Goal: Information Seeking & Learning: Find specific fact

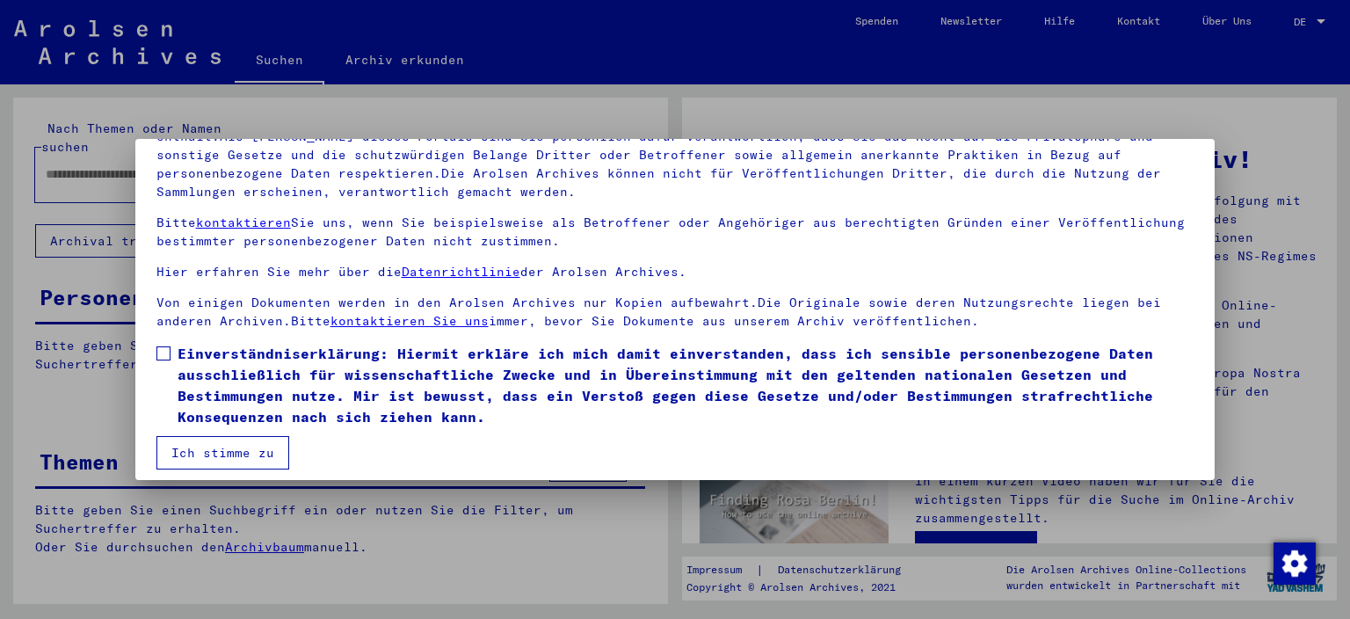
scroll to position [149, 0]
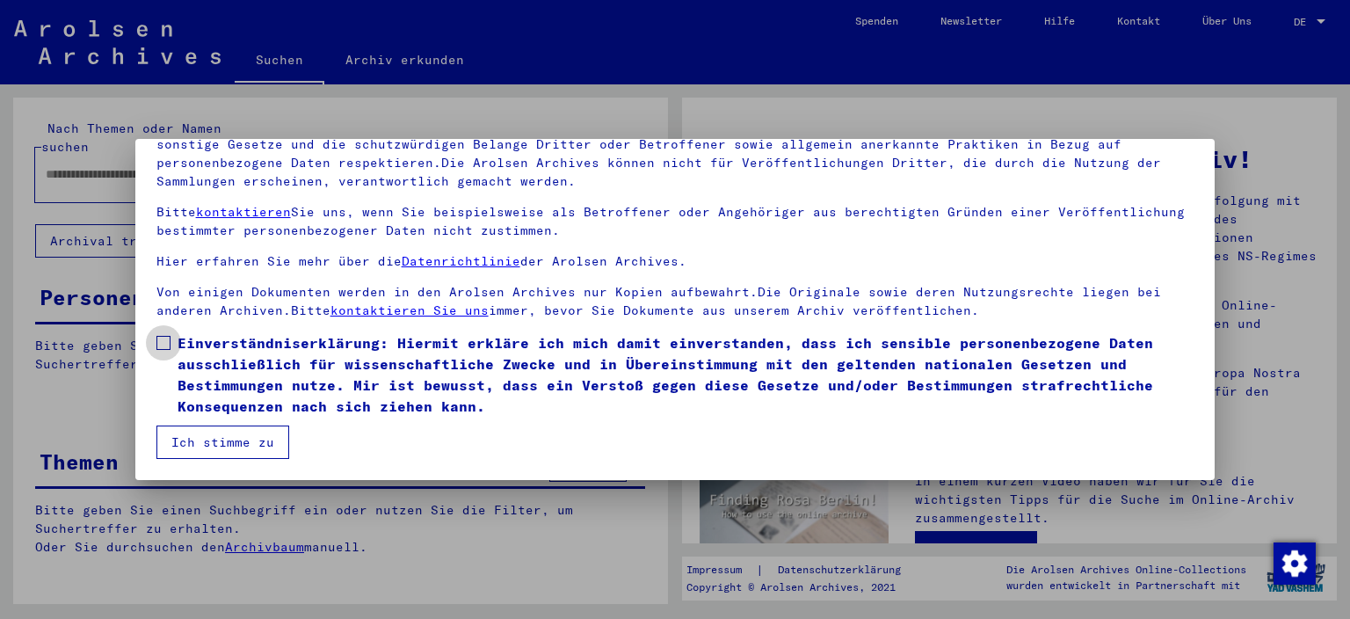
drag, startPoint x: 357, startPoint y: 360, endPoint x: 650, endPoint y: 332, distance: 294.0
click at [650, 332] on span "Einverständniserklärung: Hiermit erkläre ich mich damit einverstanden, dass ich…" at bounding box center [686, 374] width 1017 height 84
click at [158, 341] on span at bounding box center [163, 343] width 14 height 14
click at [244, 442] on button "Ich stimme zu" at bounding box center [222, 441] width 133 height 33
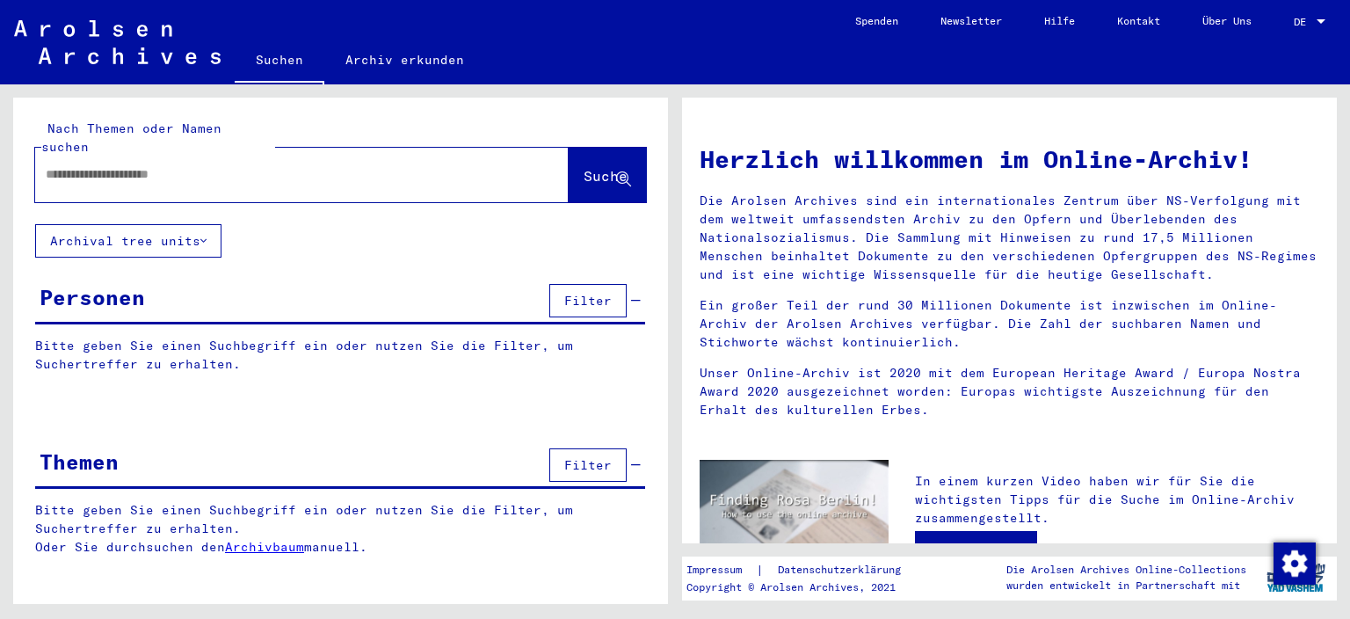
click at [162, 165] on input "text" at bounding box center [281, 174] width 470 height 18
click at [122, 165] on input "text" at bounding box center [281, 174] width 470 height 18
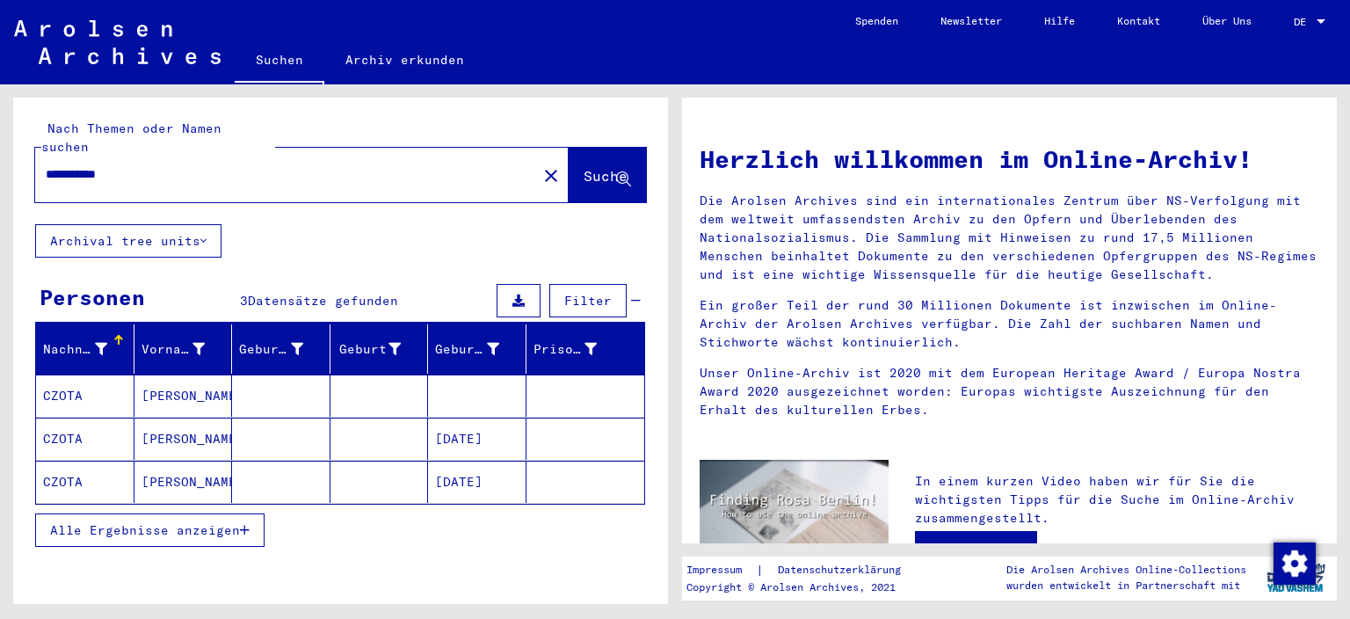
click at [451, 419] on mat-cell "[DATE]" at bounding box center [477, 439] width 98 height 42
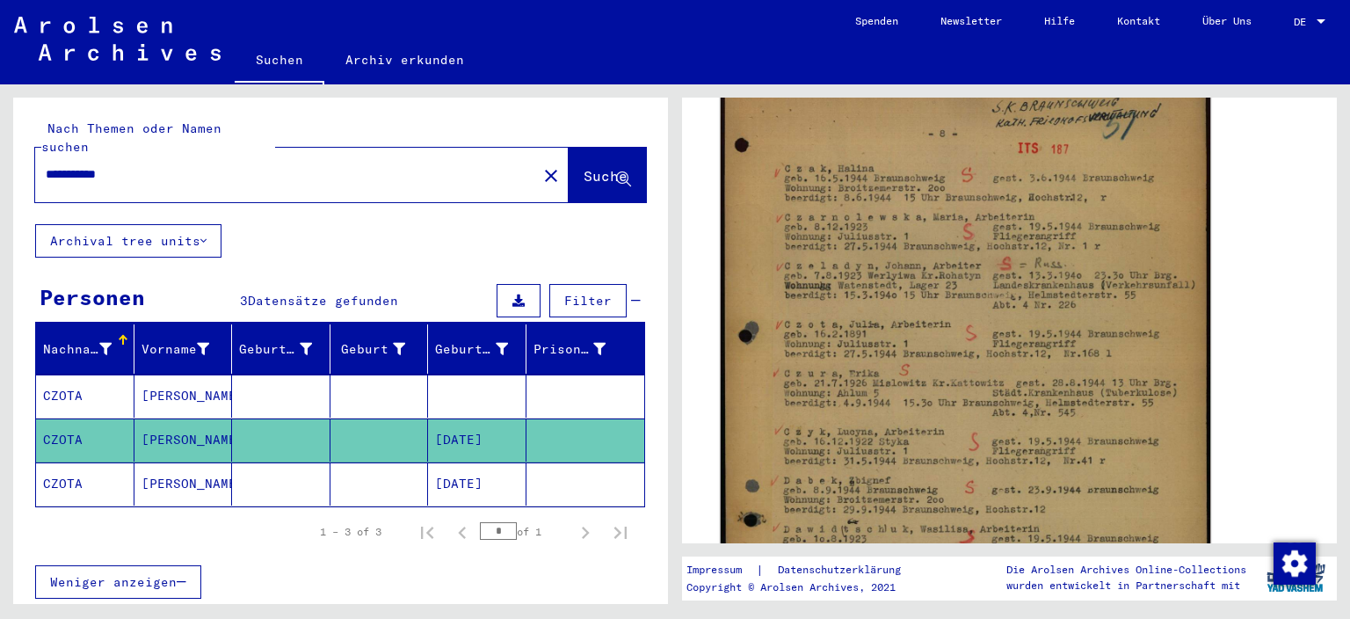
scroll to position [485, 0]
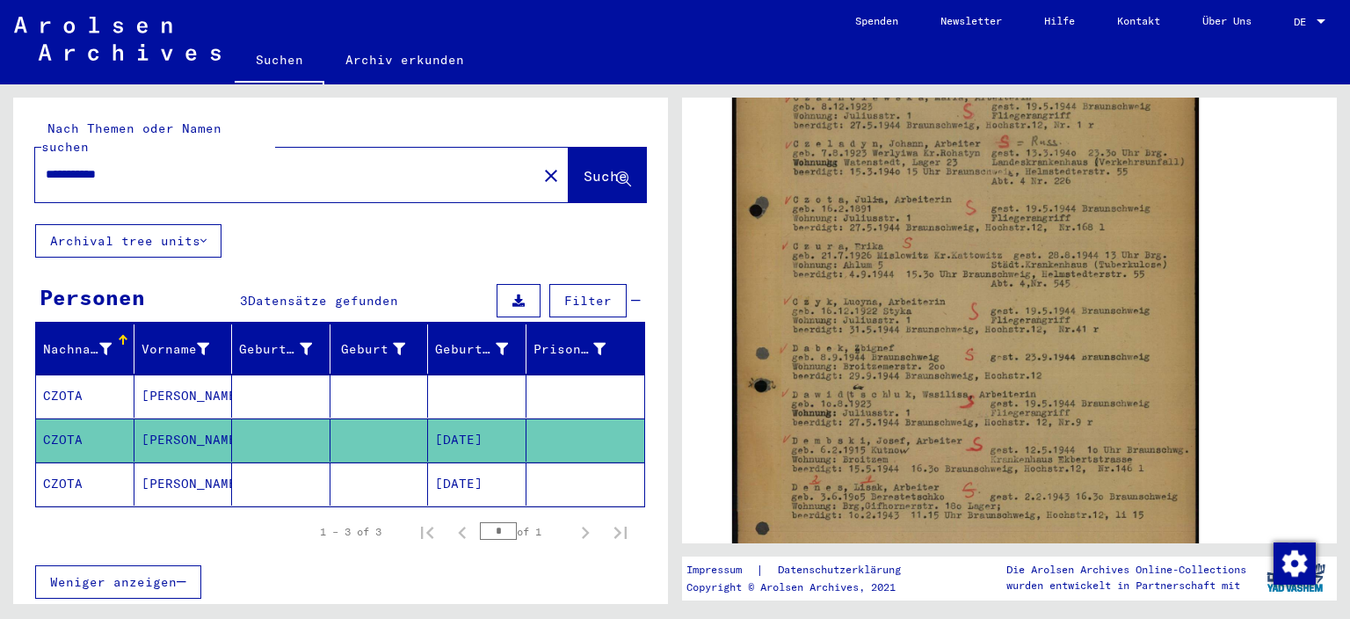
click at [162, 462] on mat-cell "[PERSON_NAME]" at bounding box center [184, 483] width 98 height 43
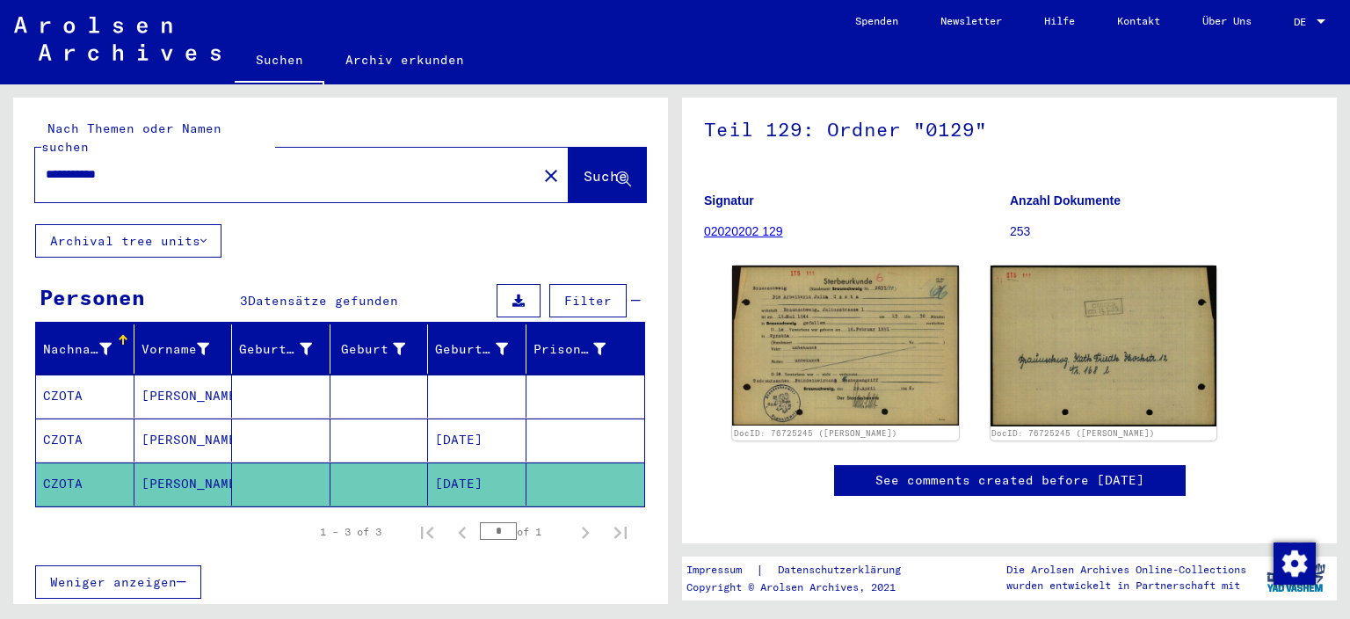
scroll to position [194, 0]
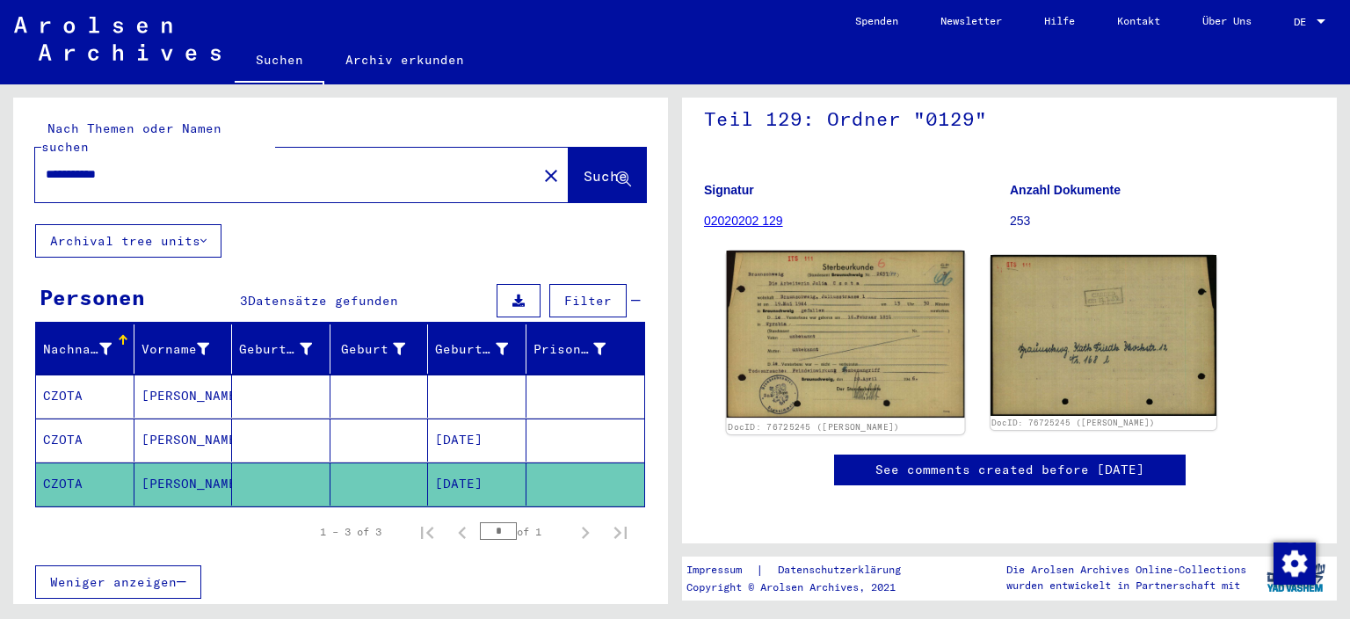
click at [920, 280] on img at bounding box center [845, 335] width 237 height 168
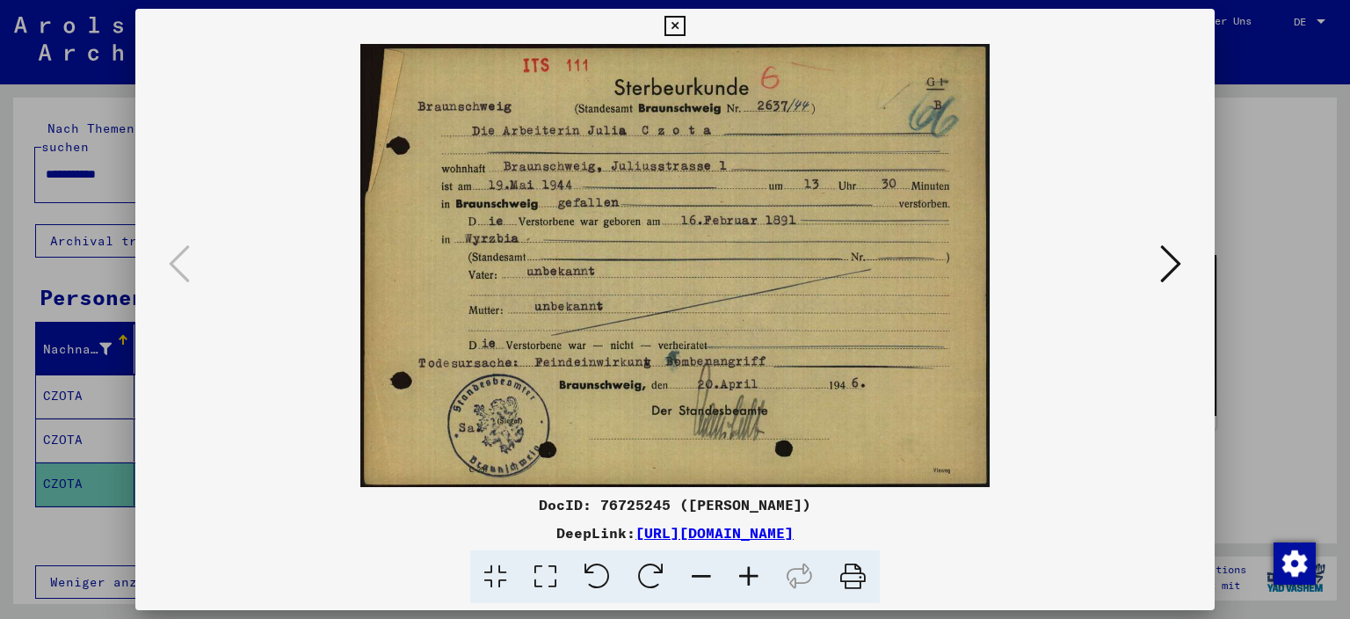
click at [1171, 253] on icon at bounding box center [1170, 264] width 21 height 42
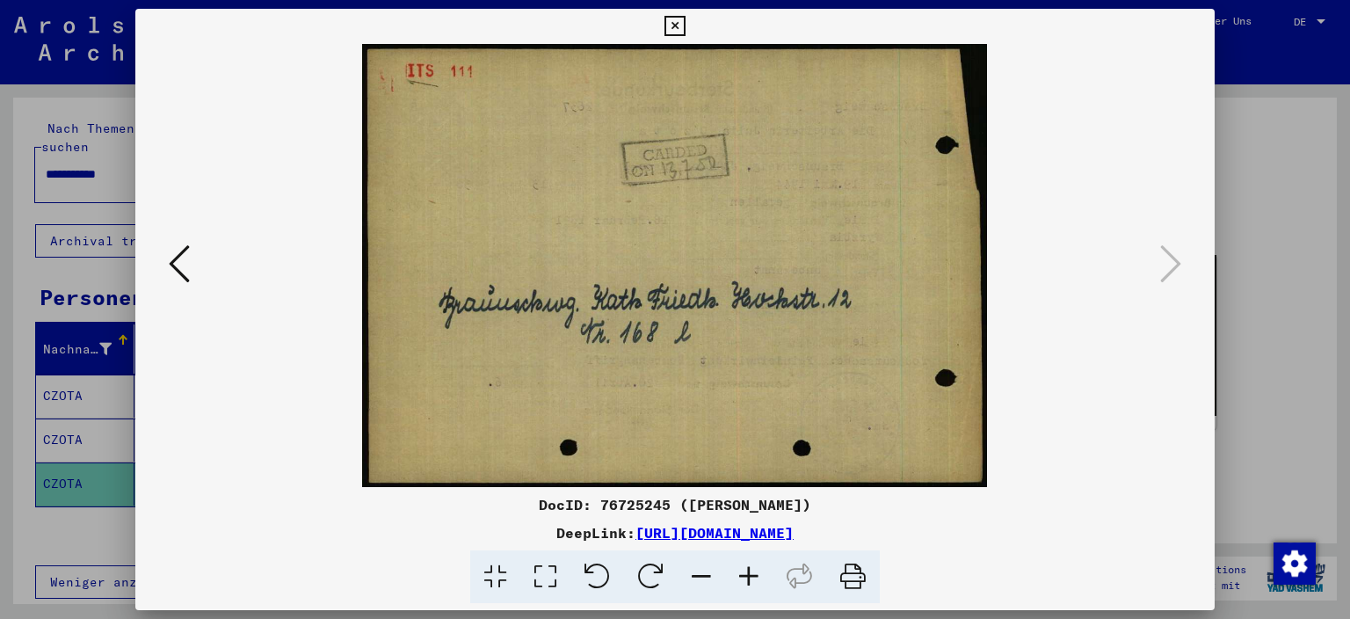
click at [685, 25] on icon at bounding box center [675, 26] width 20 height 21
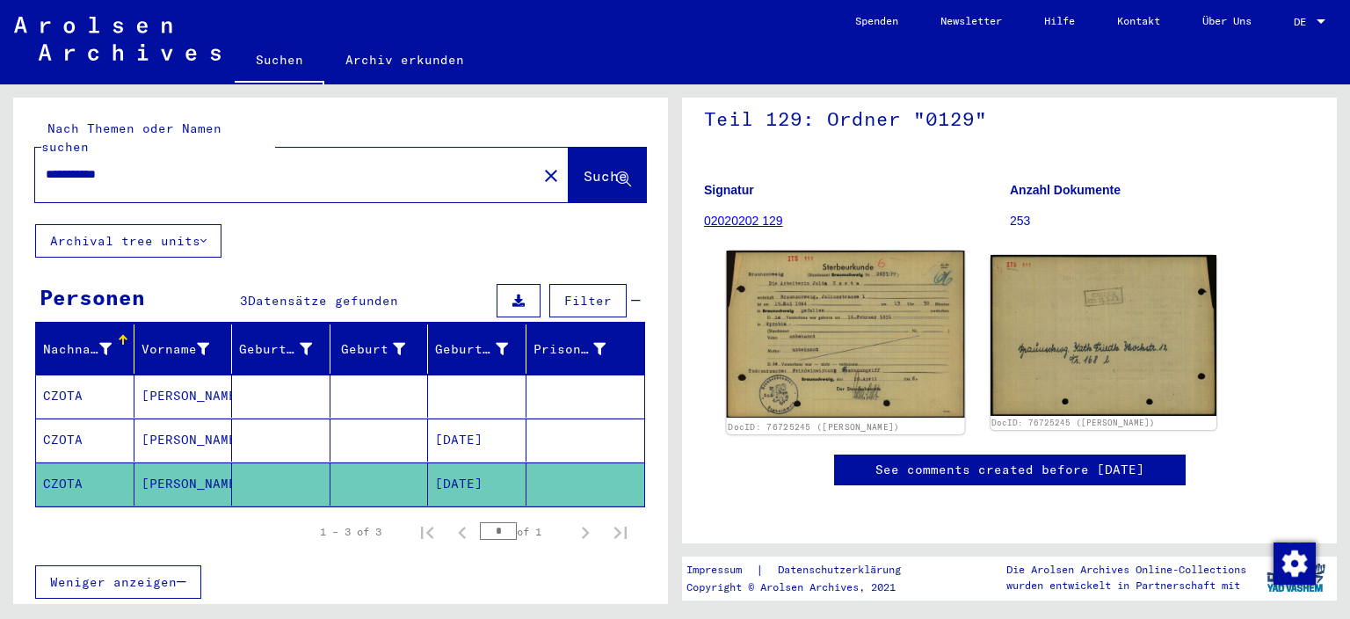
click at [823, 327] on img at bounding box center [845, 335] width 237 height 168
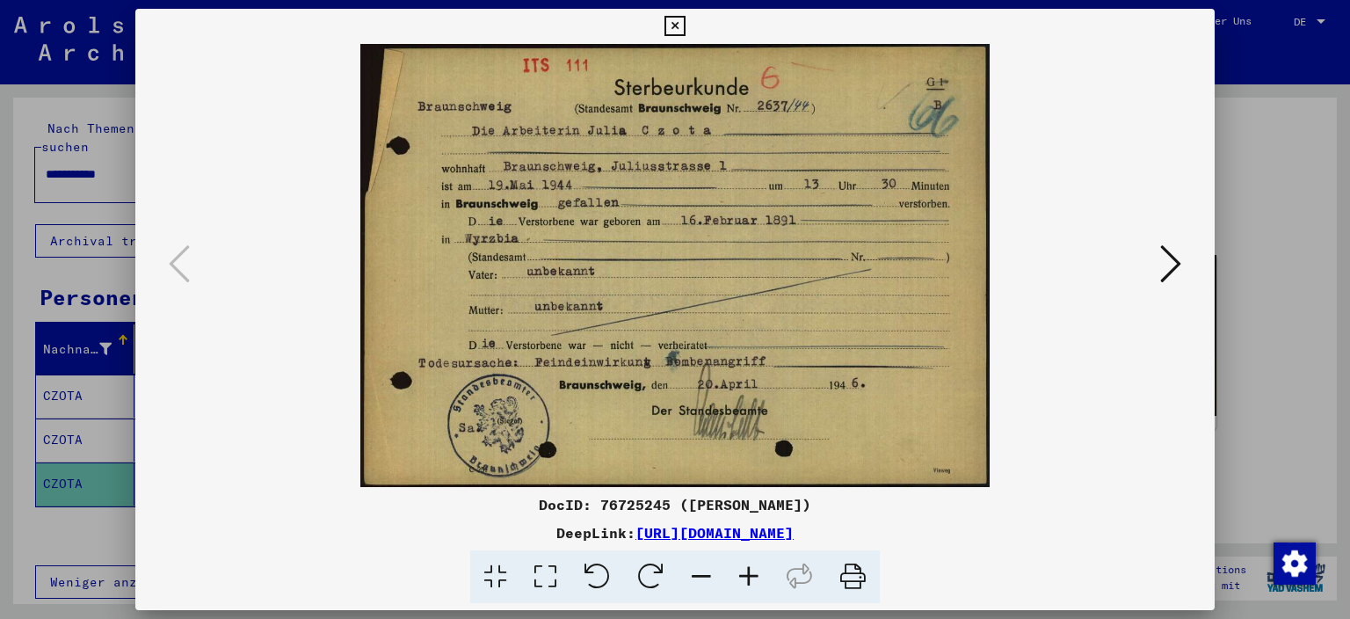
click at [685, 24] on icon at bounding box center [675, 26] width 20 height 21
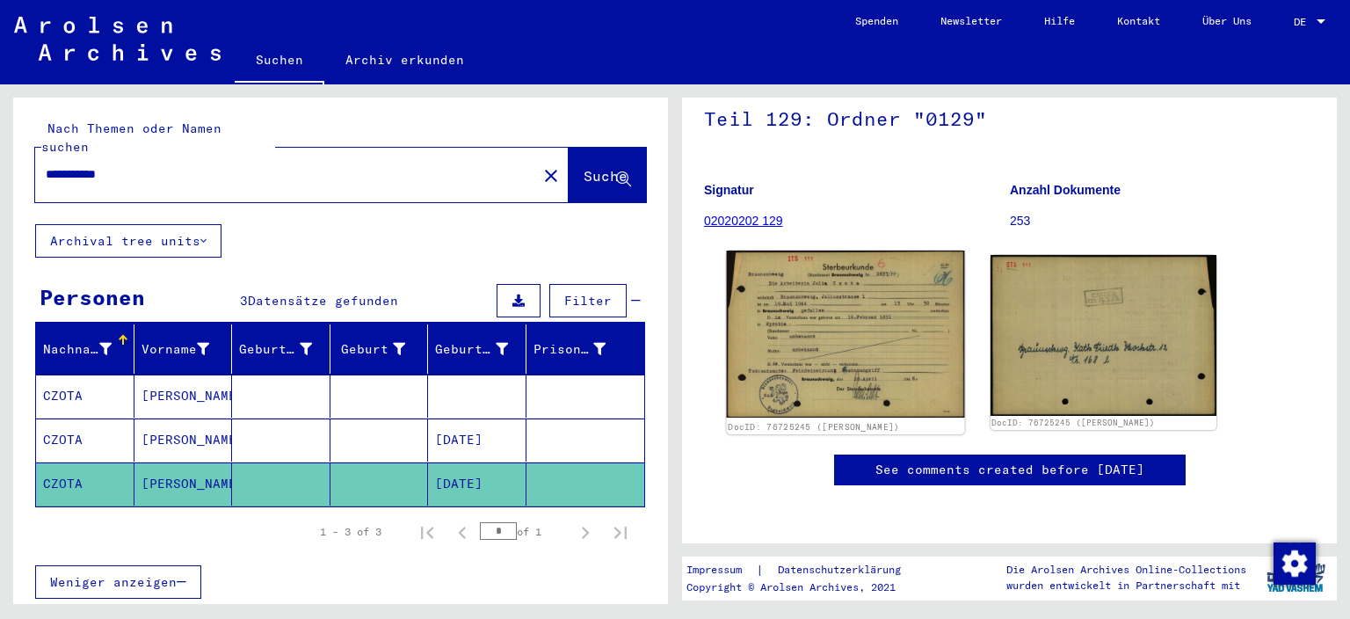
click at [862, 273] on img at bounding box center [845, 335] width 237 height 168
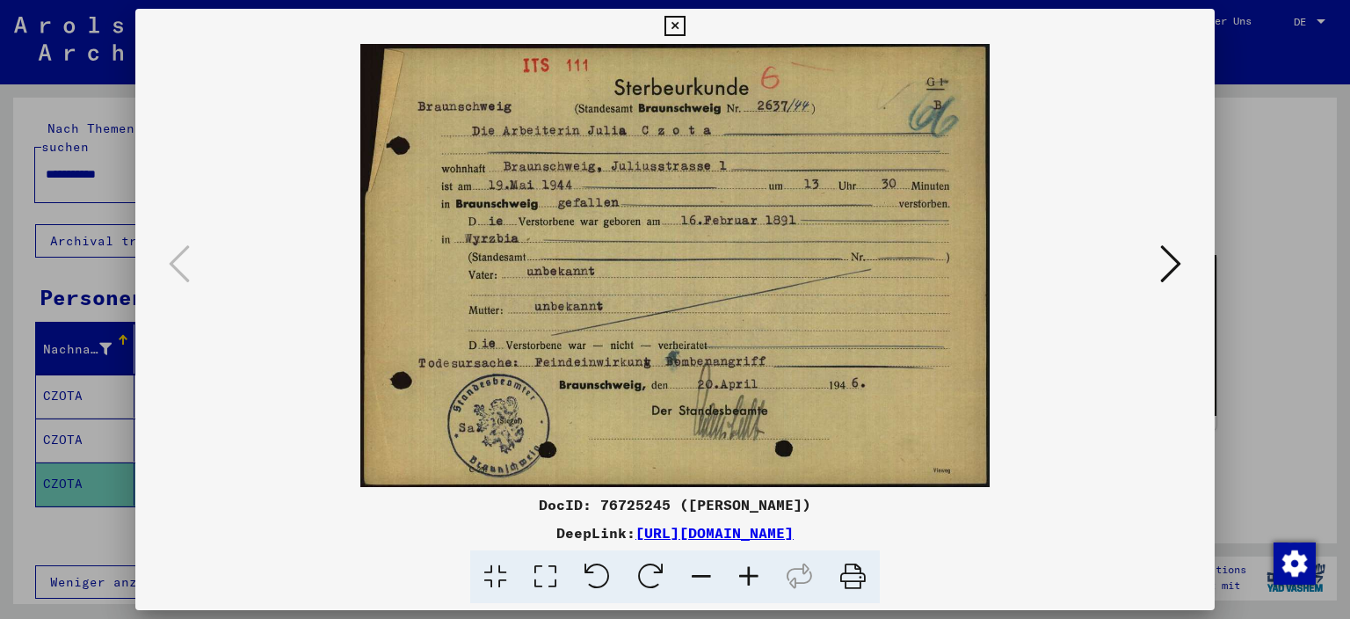
click at [685, 19] on icon at bounding box center [675, 26] width 20 height 21
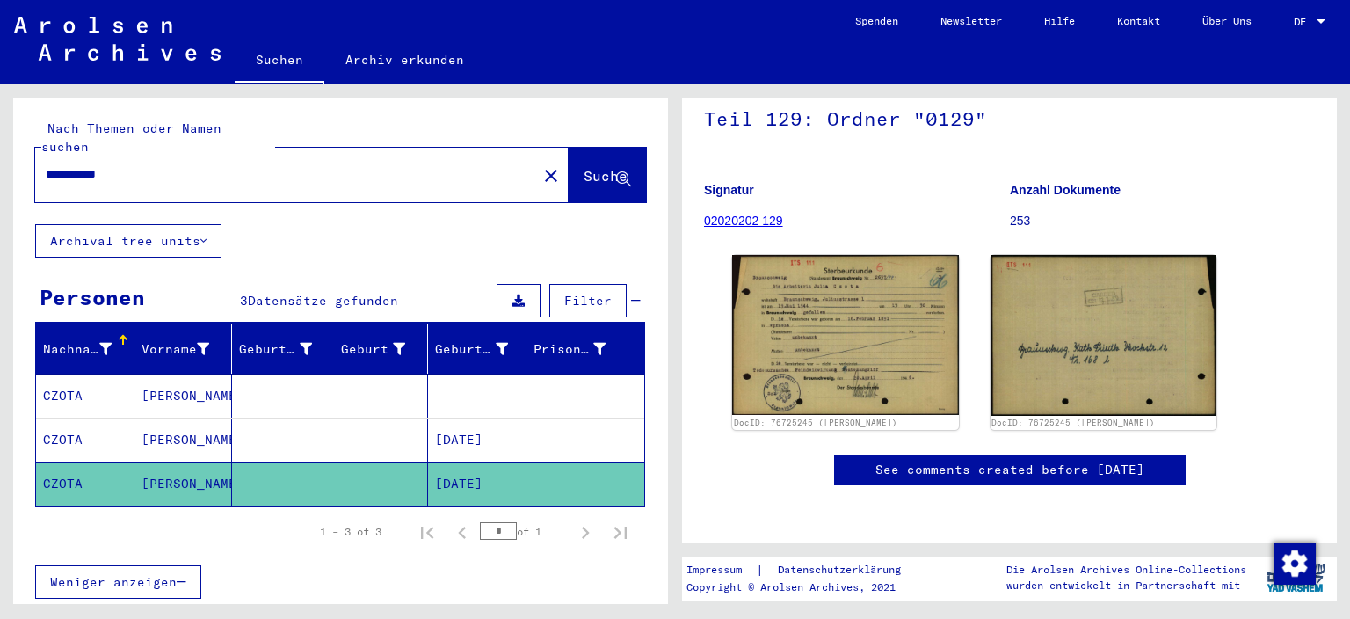
click at [164, 378] on mat-cell "[PERSON_NAME]" at bounding box center [184, 395] width 98 height 43
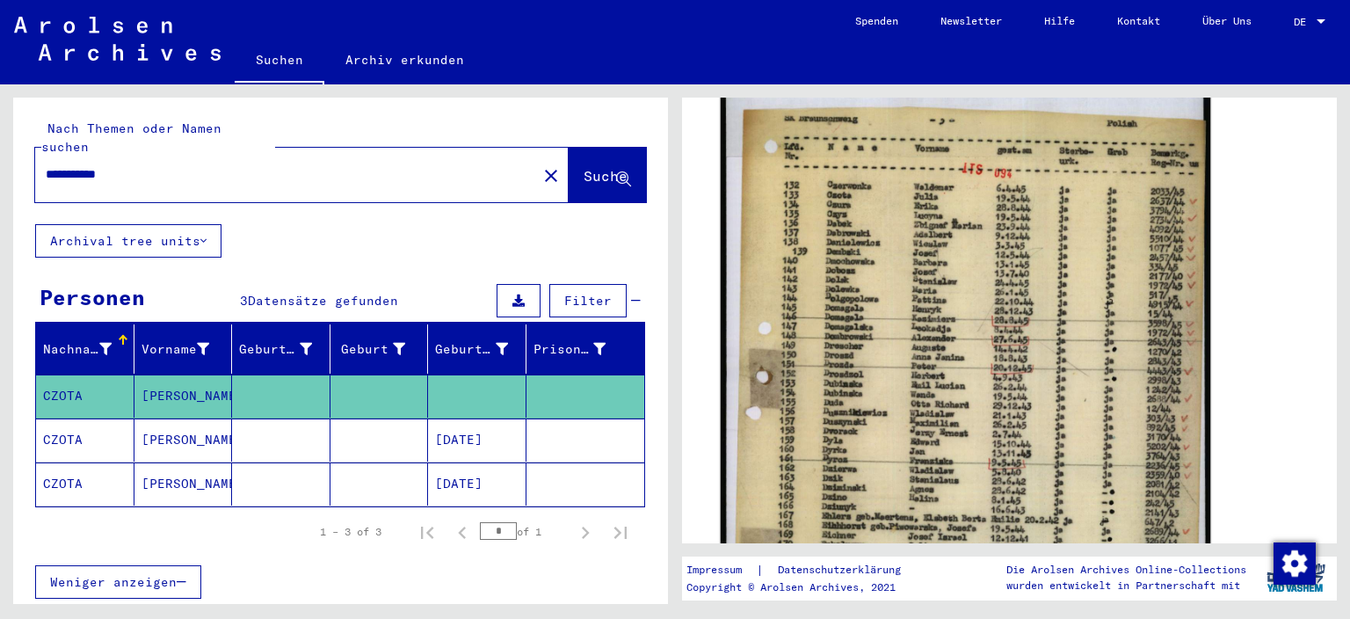
scroll to position [389, 0]
click at [986, 382] on img at bounding box center [966, 443] width 491 height 792
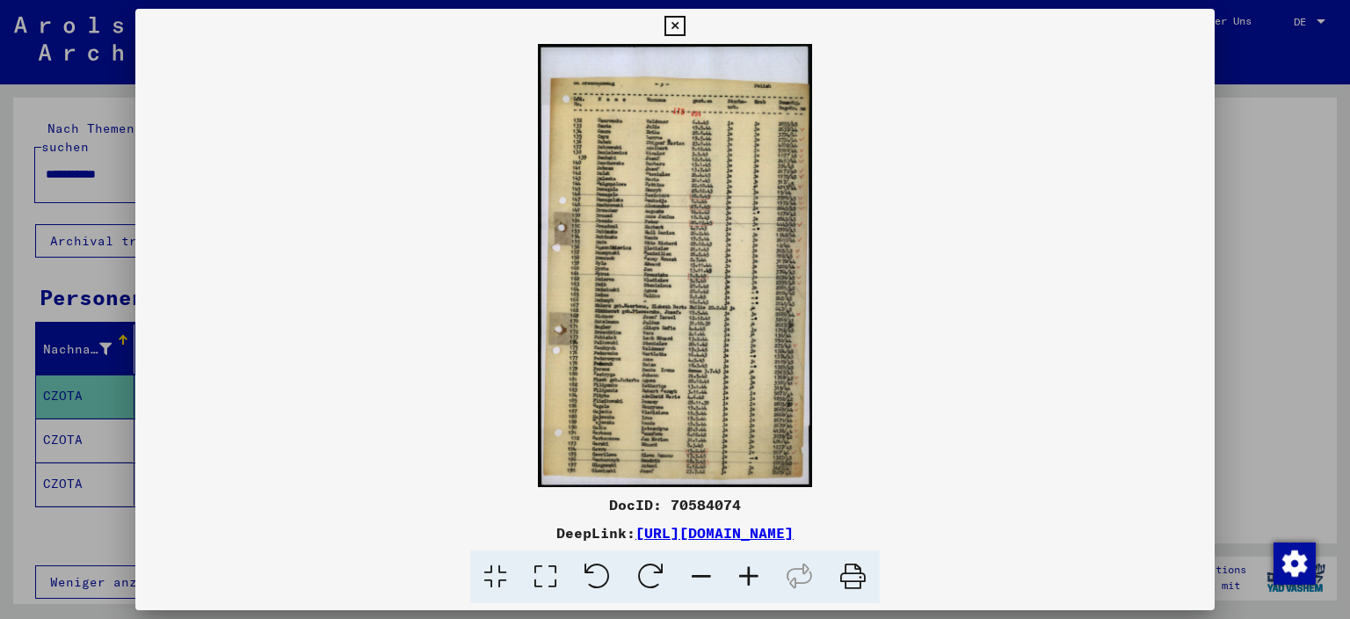
click at [526, 291] on img at bounding box center [675, 265] width 1080 height 443
click at [746, 573] on icon at bounding box center [748, 577] width 47 height 54
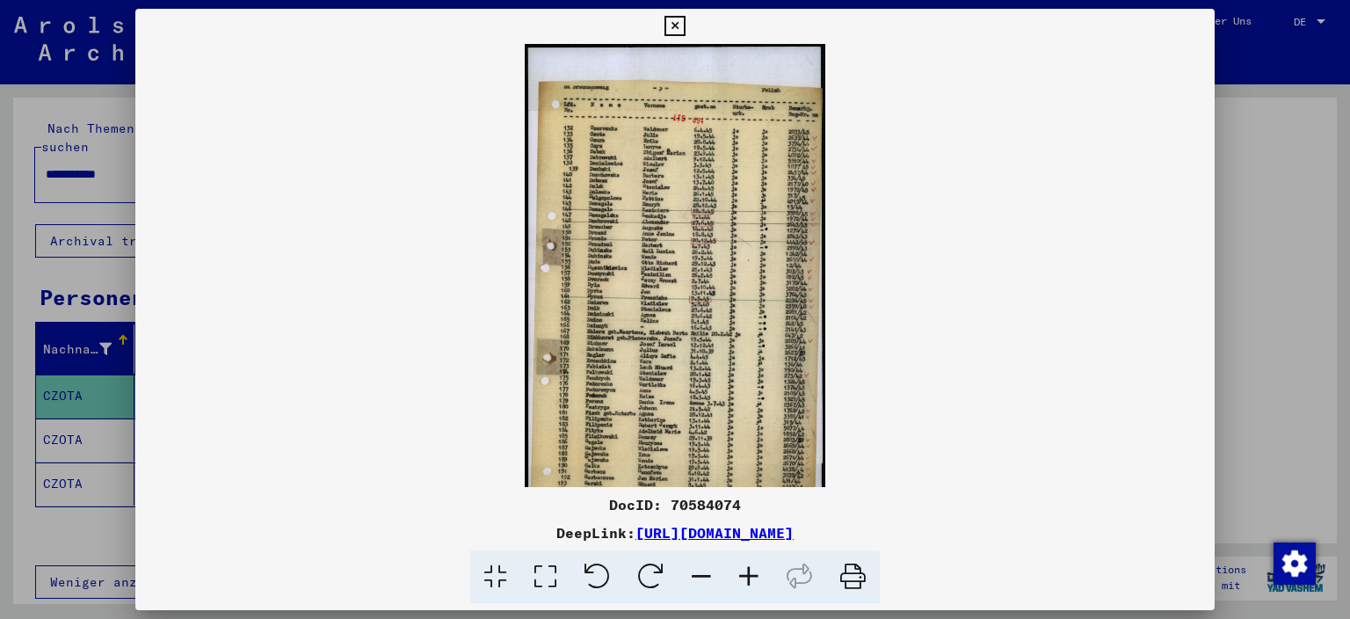
click at [745, 575] on icon at bounding box center [748, 577] width 47 height 54
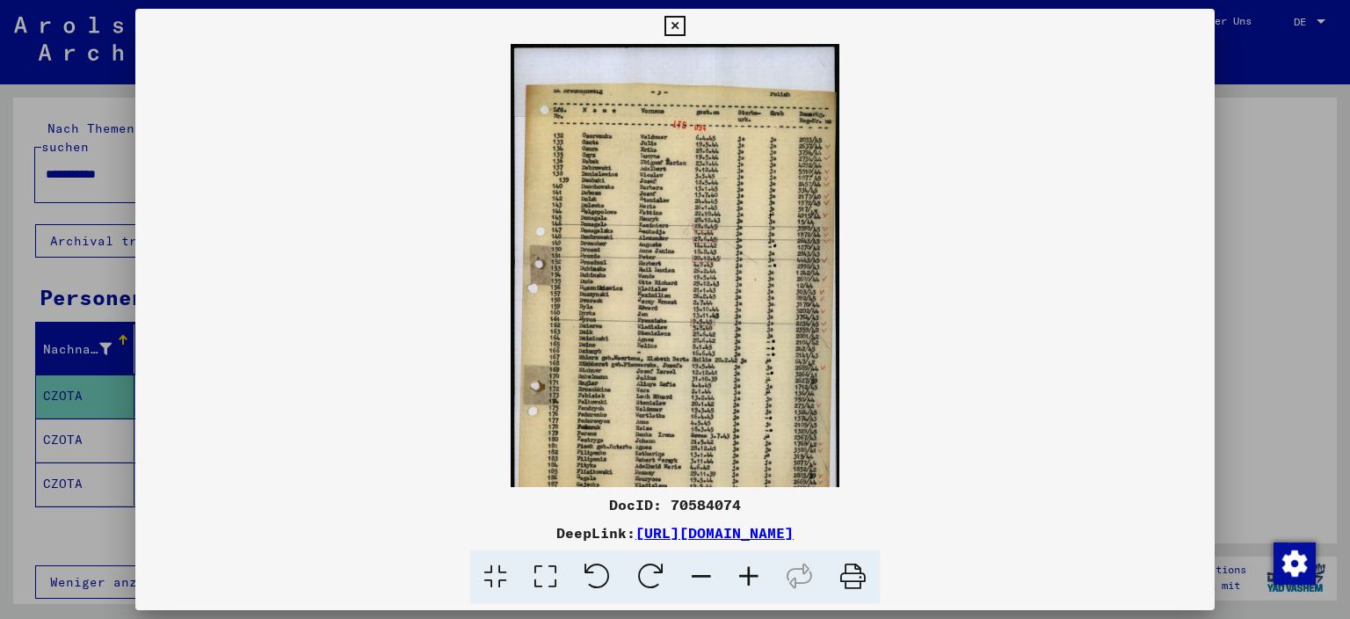
click at [747, 572] on icon at bounding box center [748, 577] width 47 height 54
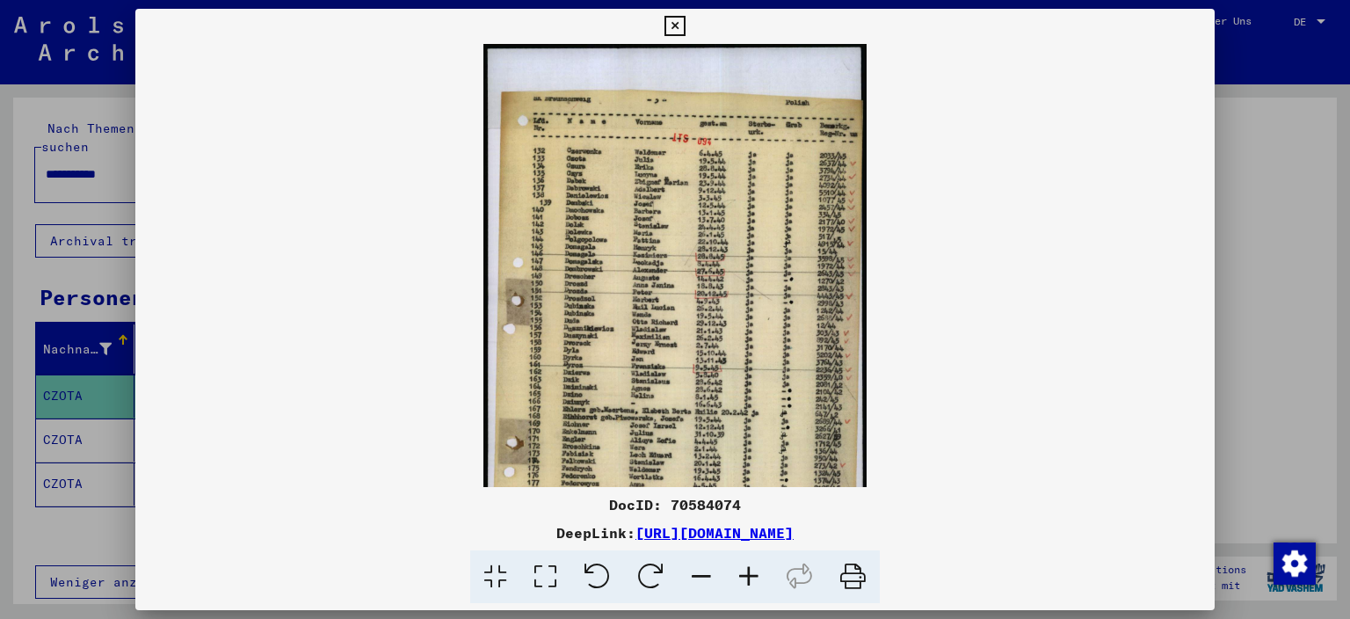
click at [747, 572] on icon at bounding box center [748, 577] width 47 height 54
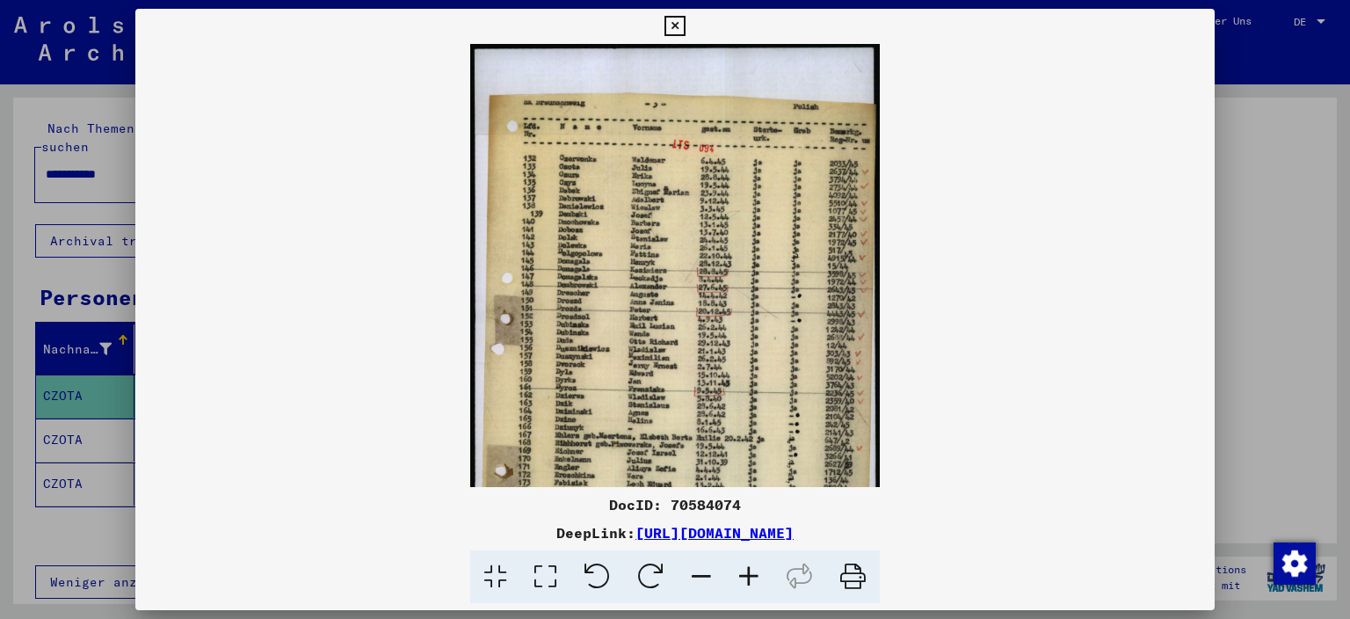
click at [747, 572] on icon at bounding box center [748, 577] width 47 height 54
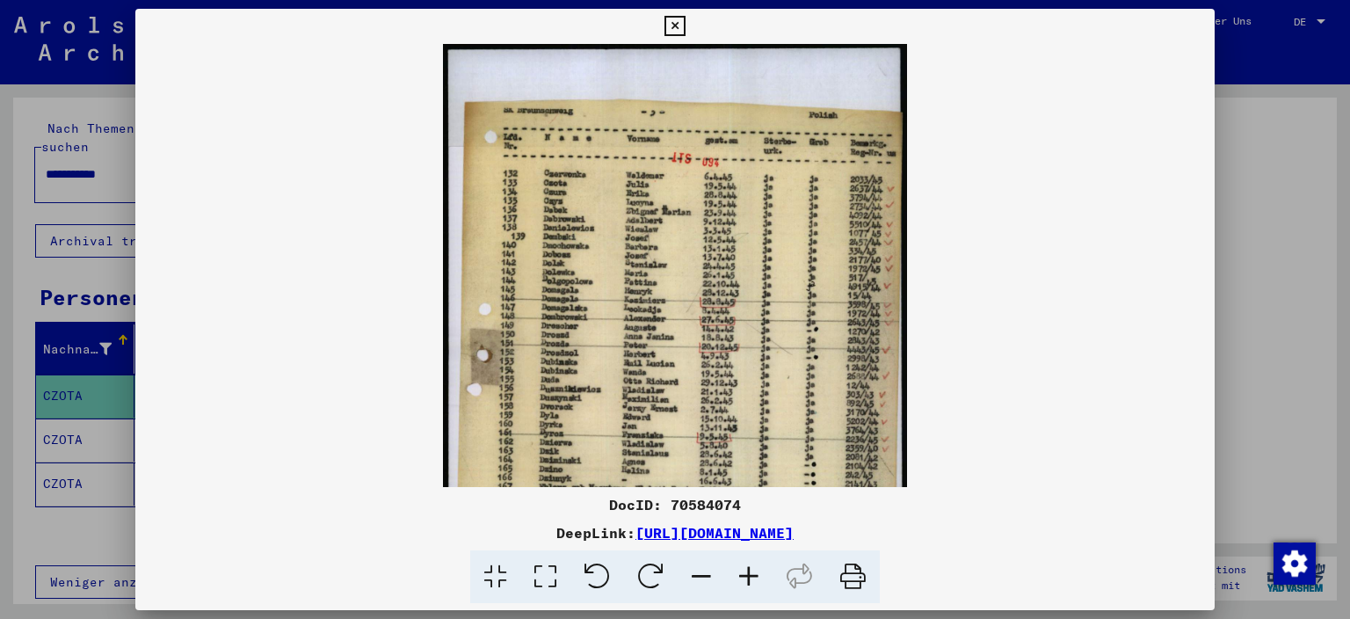
click at [747, 571] on icon at bounding box center [748, 577] width 47 height 54
click at [747, 568] on icon at bounding box center [748, 577] width 47 height 54
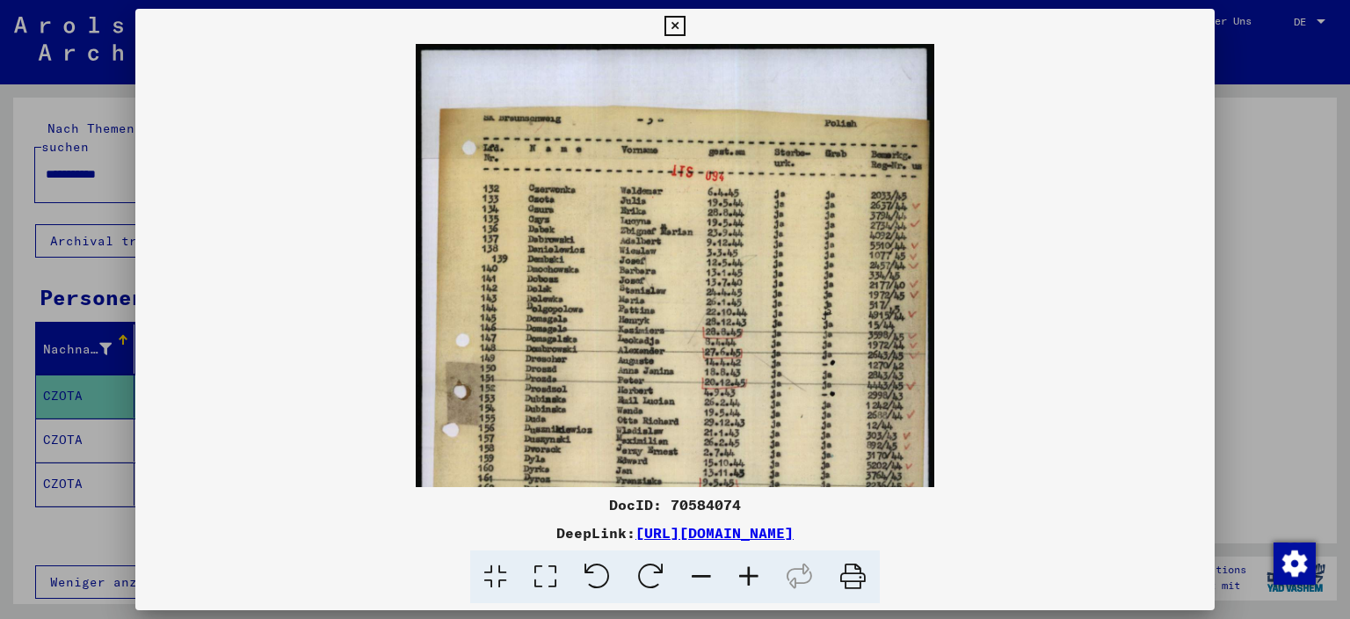
click at [748, 564] on icon at bounding box center [748, 577] width 47 height 54
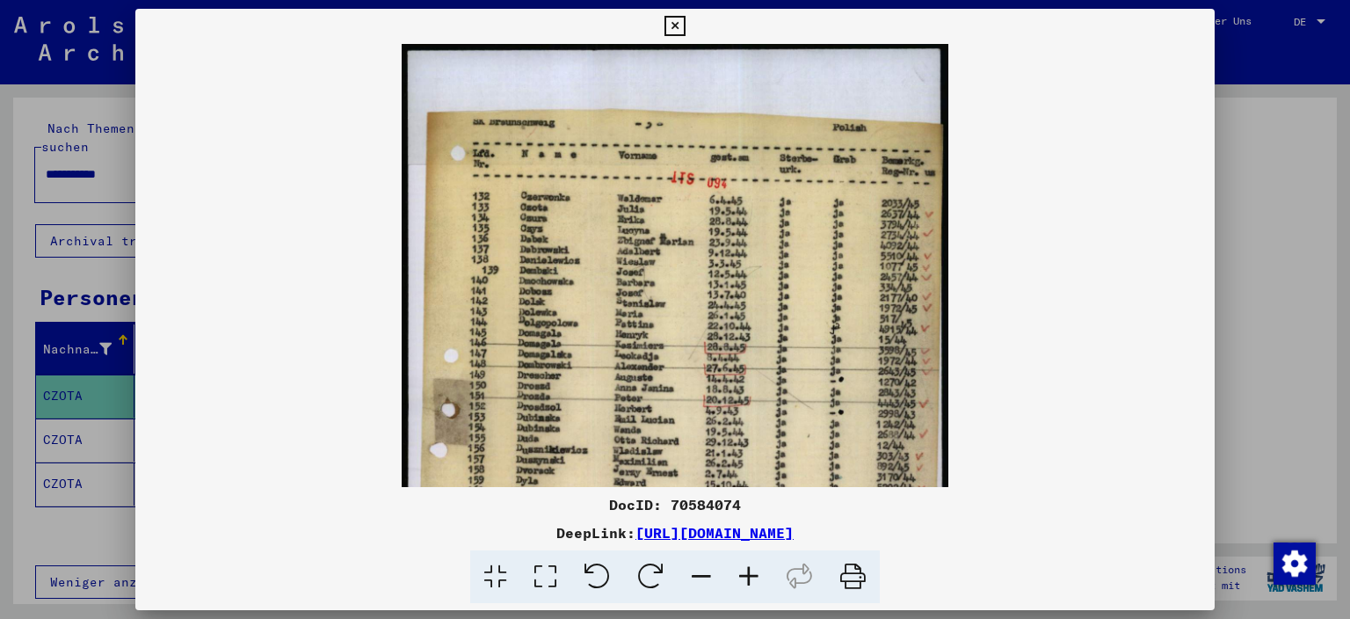
click at [748, 563] on icon at bounding box center [748, 577] width 47 height 54
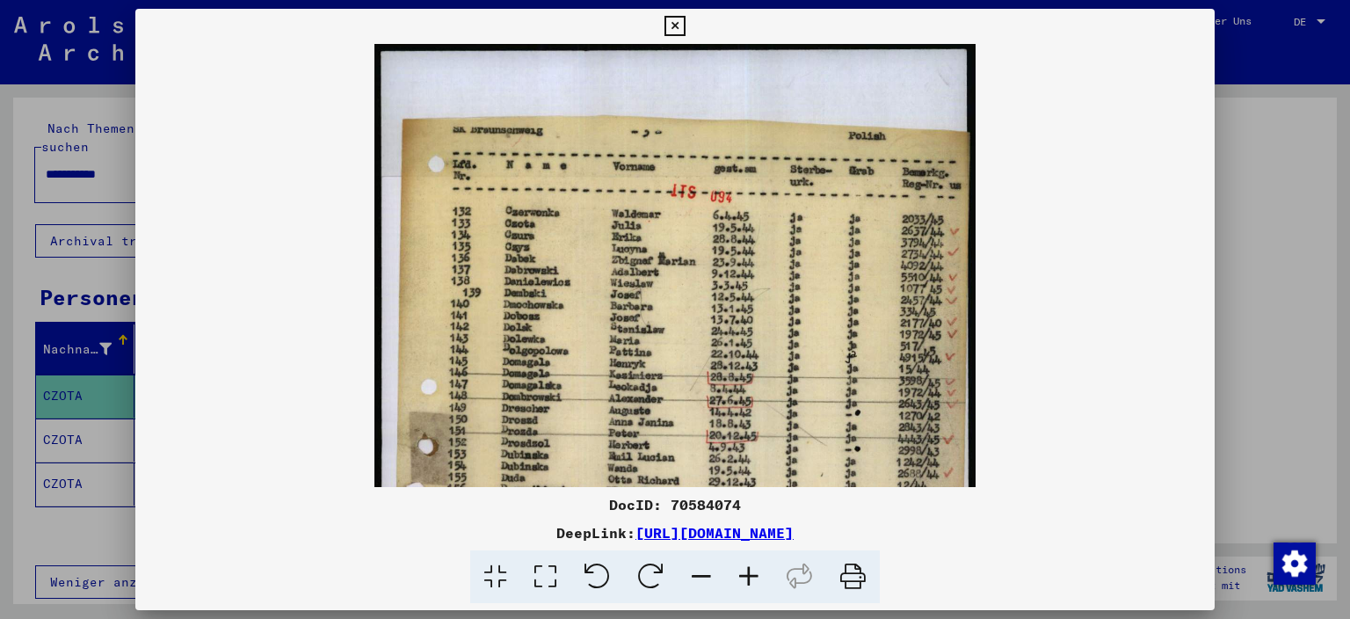
click at [748, 563] on icon at bounding box center [748, 577] width 47 height 54
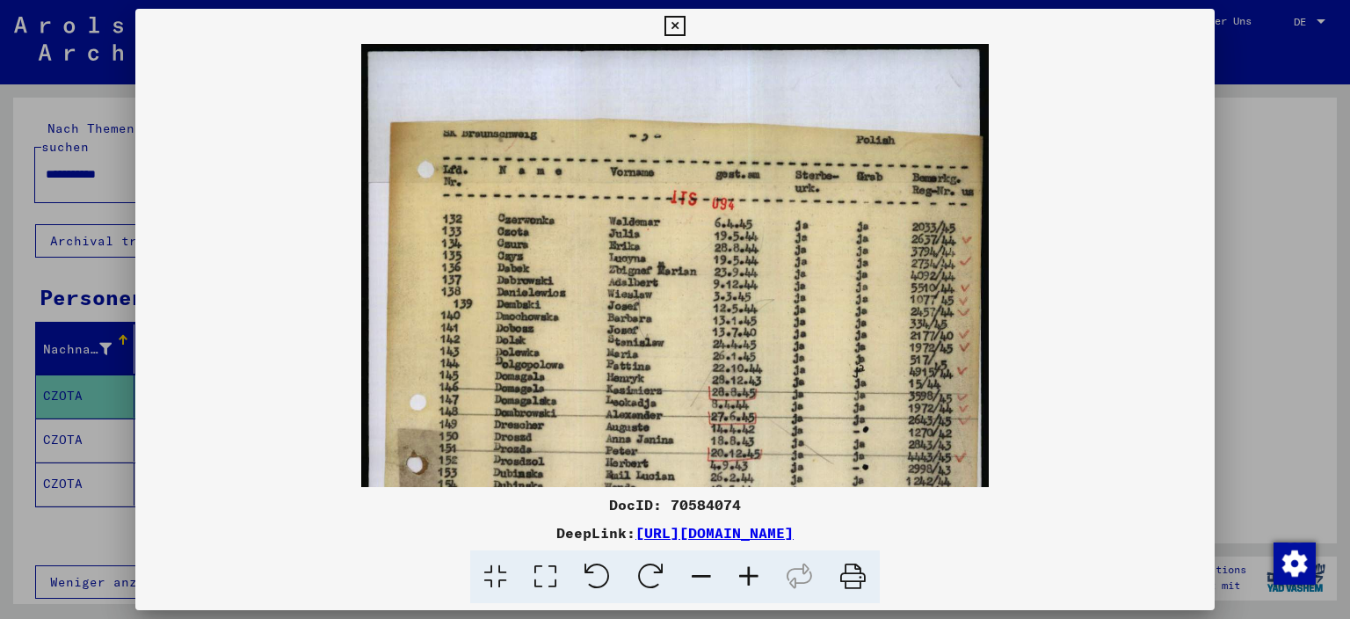
click at [749, 563] on icon at bounding box center [748, 577] width 47 height 54
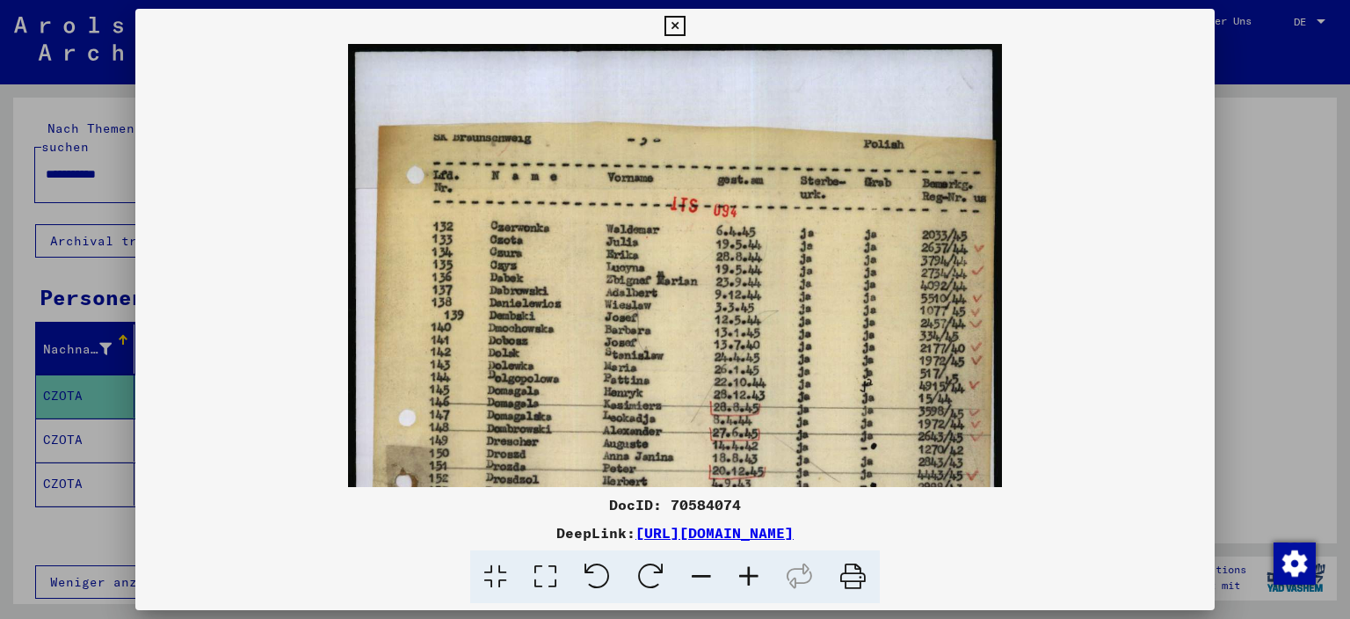
scroll to position [1, 0]
drag, startPoint x: 920, startPoint y: 280, endPoint x: 821, endPoint y: 280, distance: 99.3
click at [821, 280] on img at bounding box center [675, 572] width 655 height 1058
click at [685, 25] on icon at bounding box center [675, 26] width 20 height 21
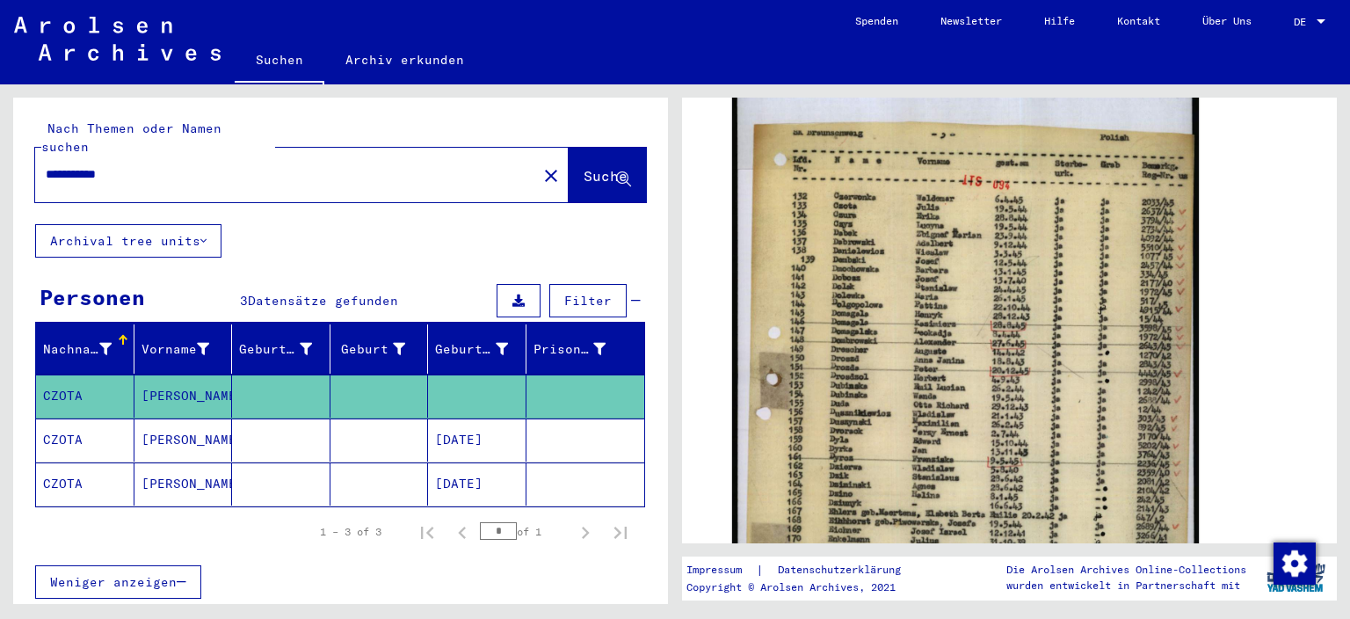
click at [118, 165] on input "**********" at bounding box center [286, 174] width 481 height 18
click at [125, 165] on input "**********" at bounding box center [286, 174] width 481 height 18
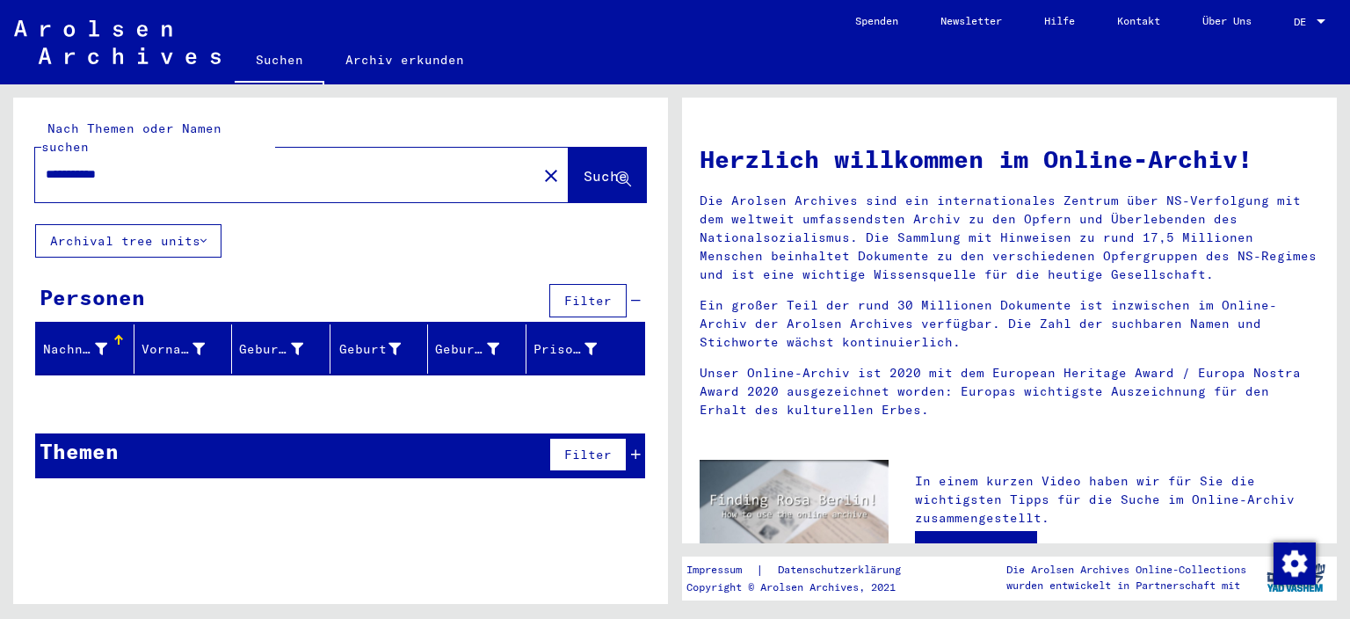
click at [142, 165] on input "**********" at bounding box center [281, 174] width 470 height 18
click at [122, 165] on input "**********" at bounding box center [281, 174] width 470 height 18
click at [94, 165] on input "**********" at bounding box center [281, 174] width 470 height 18
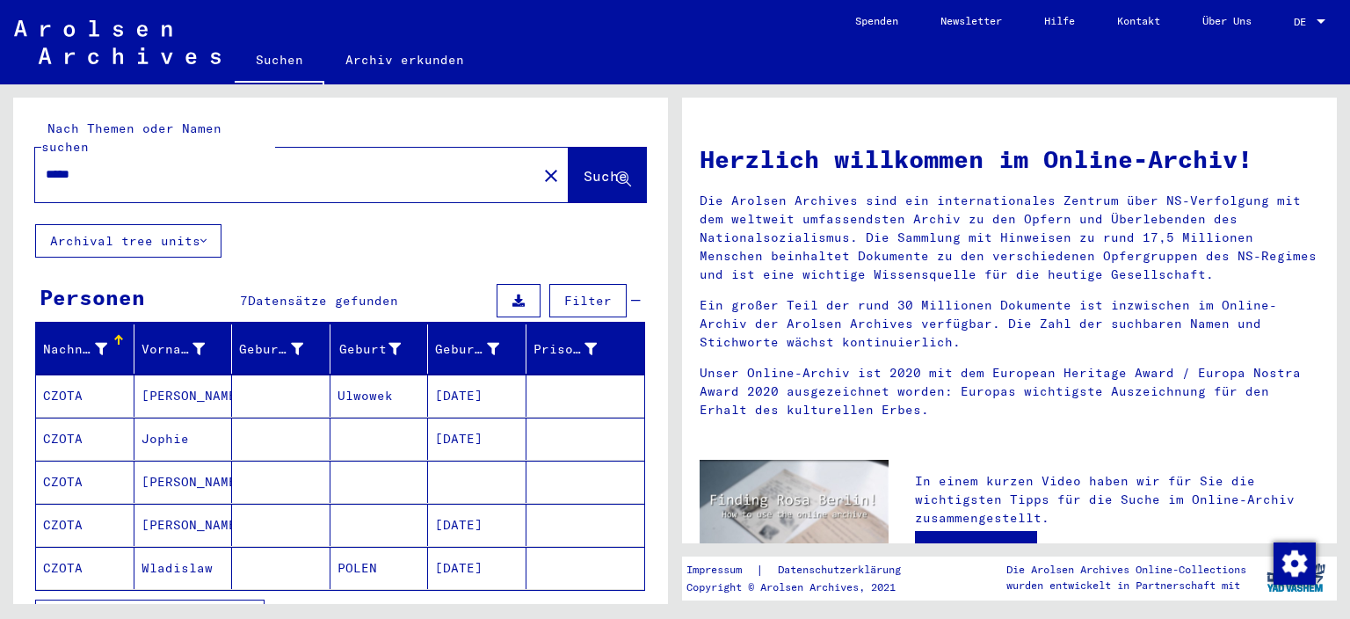
scroll to position [97, 0]
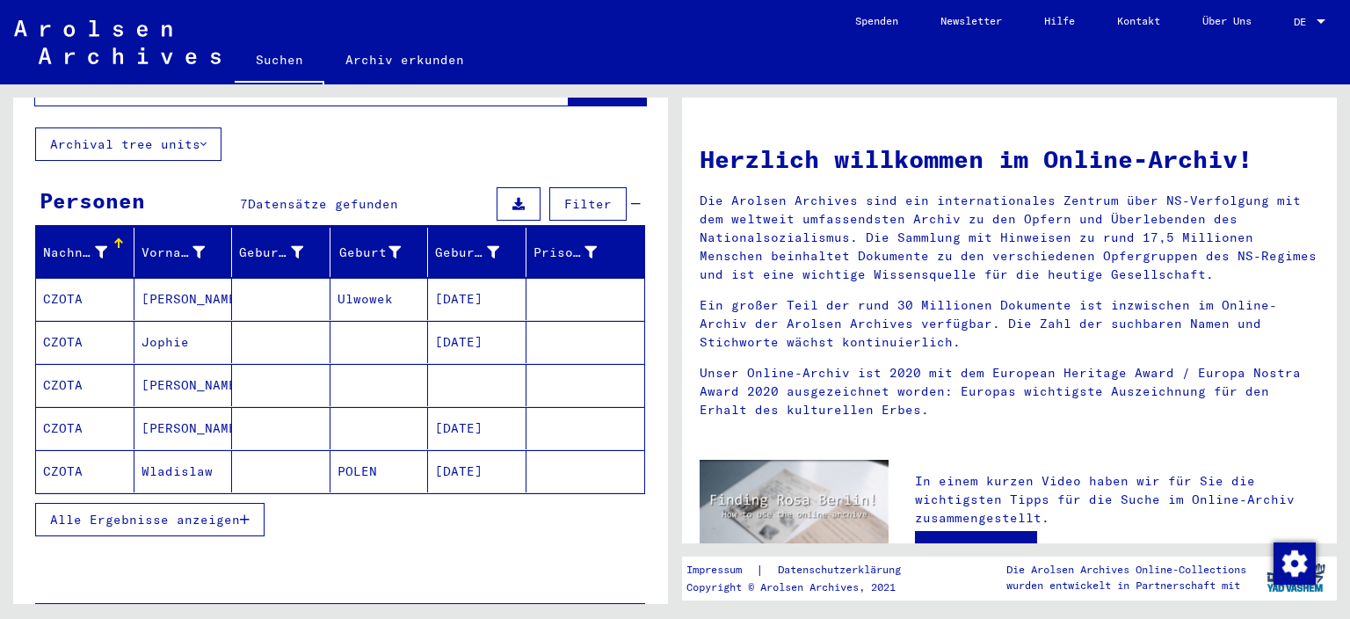
click at [214, 512] on span "Alle Ergebnisse anzeigen" at bounding box center [145, 520] width 190 height 16
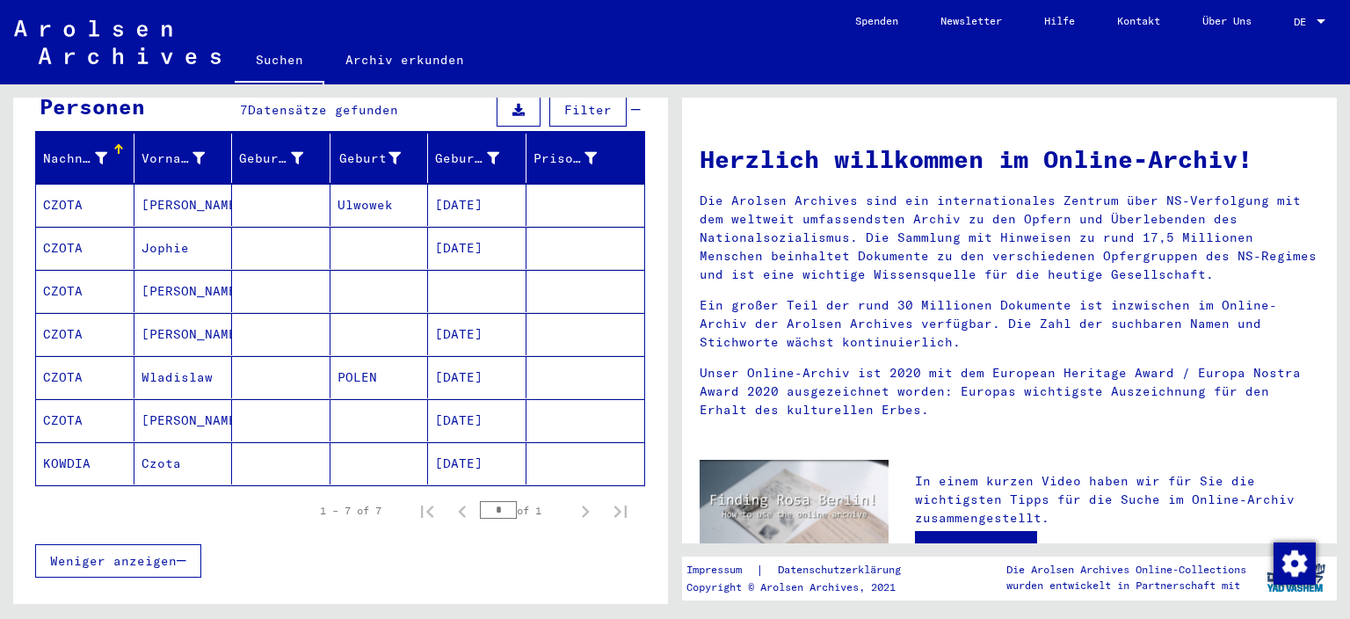
scroll to position [77, 0]
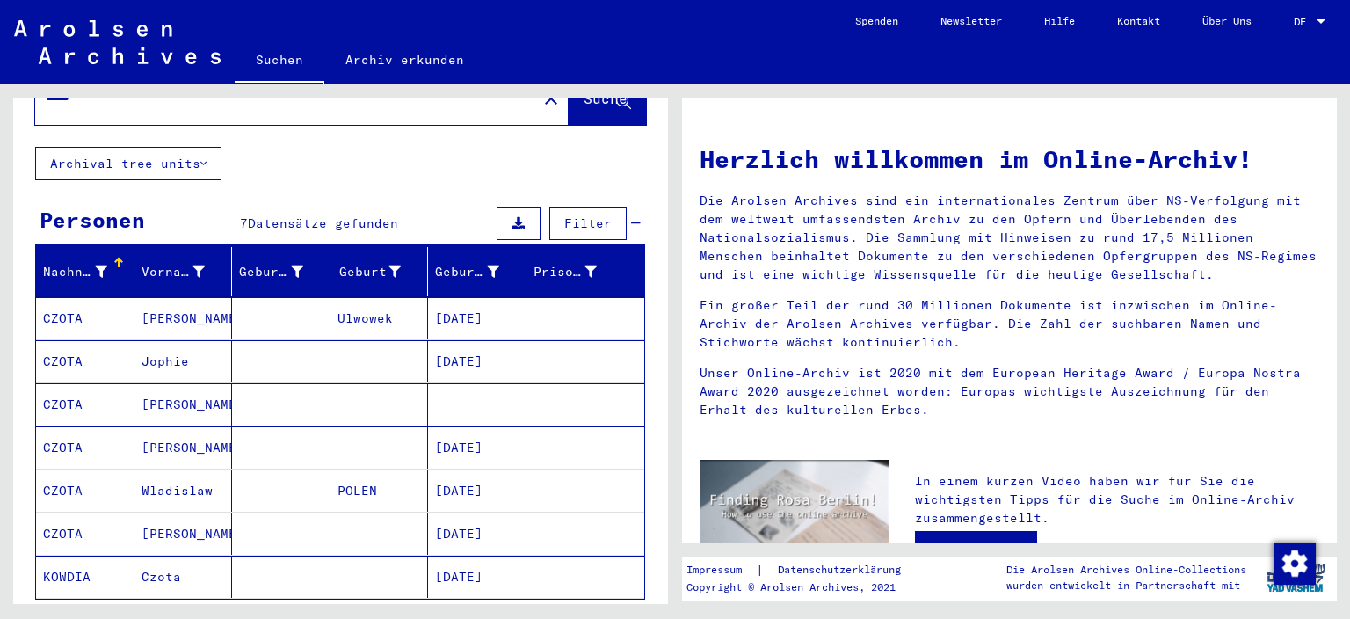
click at [153, 469] on mat-cell "Wladislaw" at bounding box center [184, 490] width 98 height 42
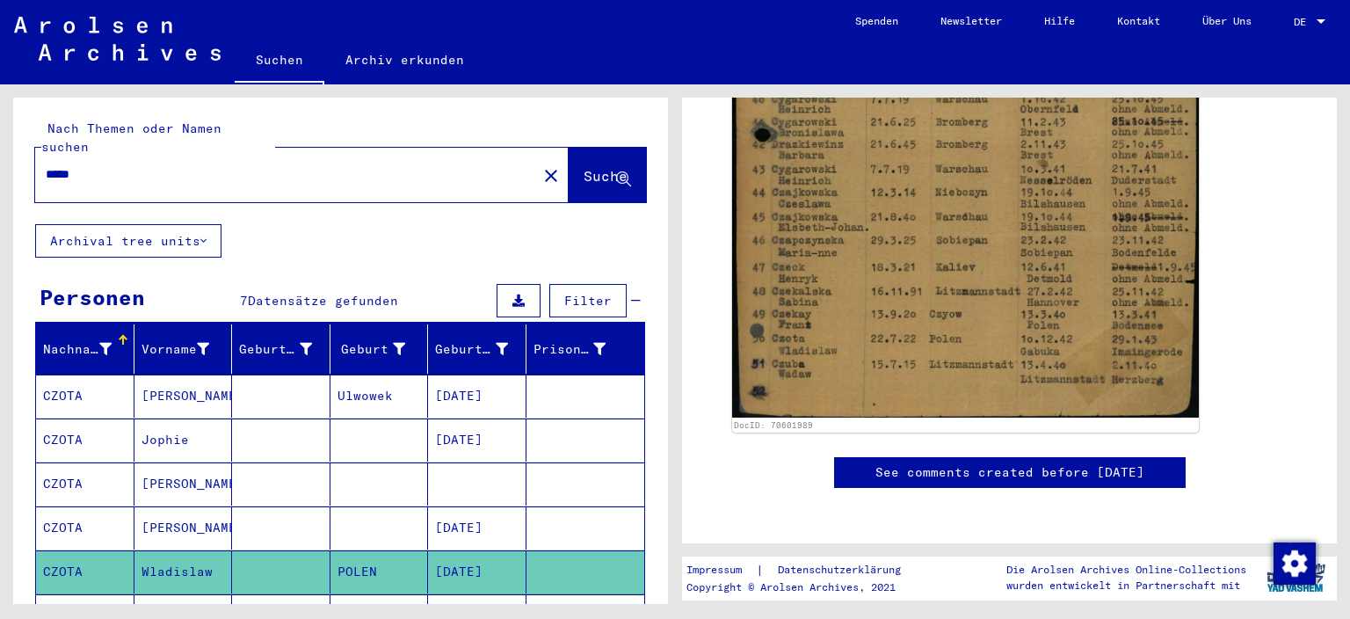
drag, startPoint x: 127, startPoint y: 149, endPoint x: 4, endPoint y: 165, distance: 123.2
click at [46, 165] on input "*****" at bounding box center [286, 174] width 481 height 18
type input "**********"
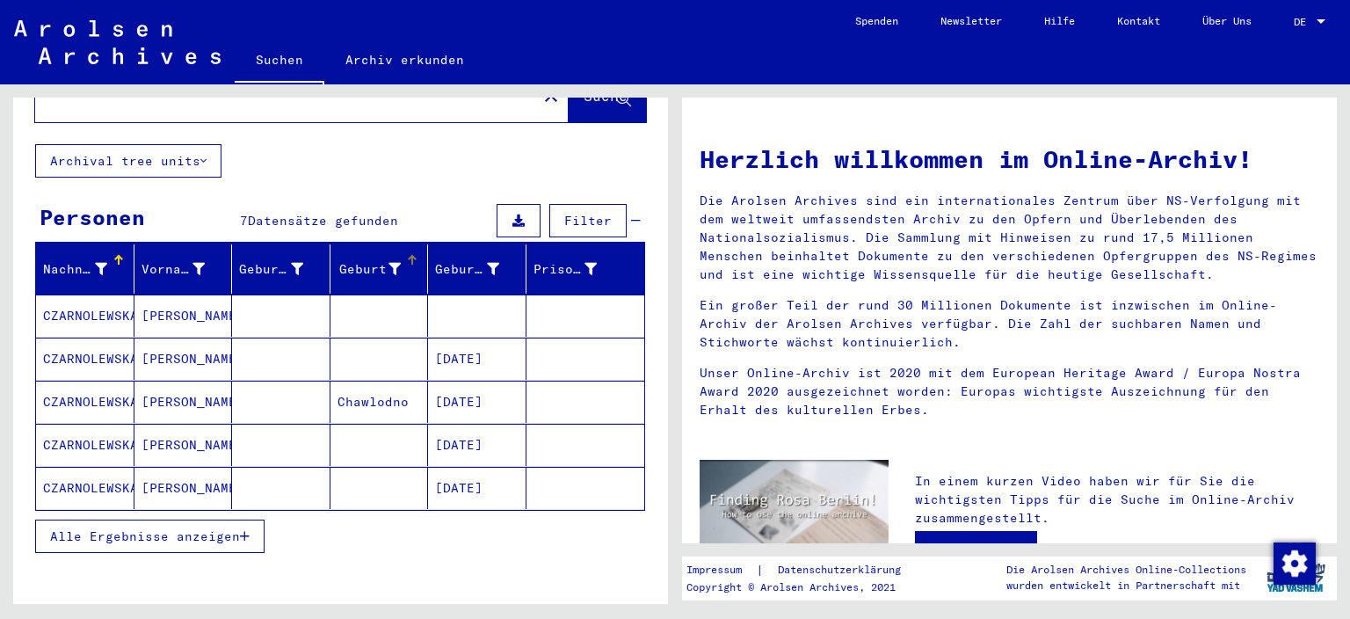
scroll to position [136, 0]
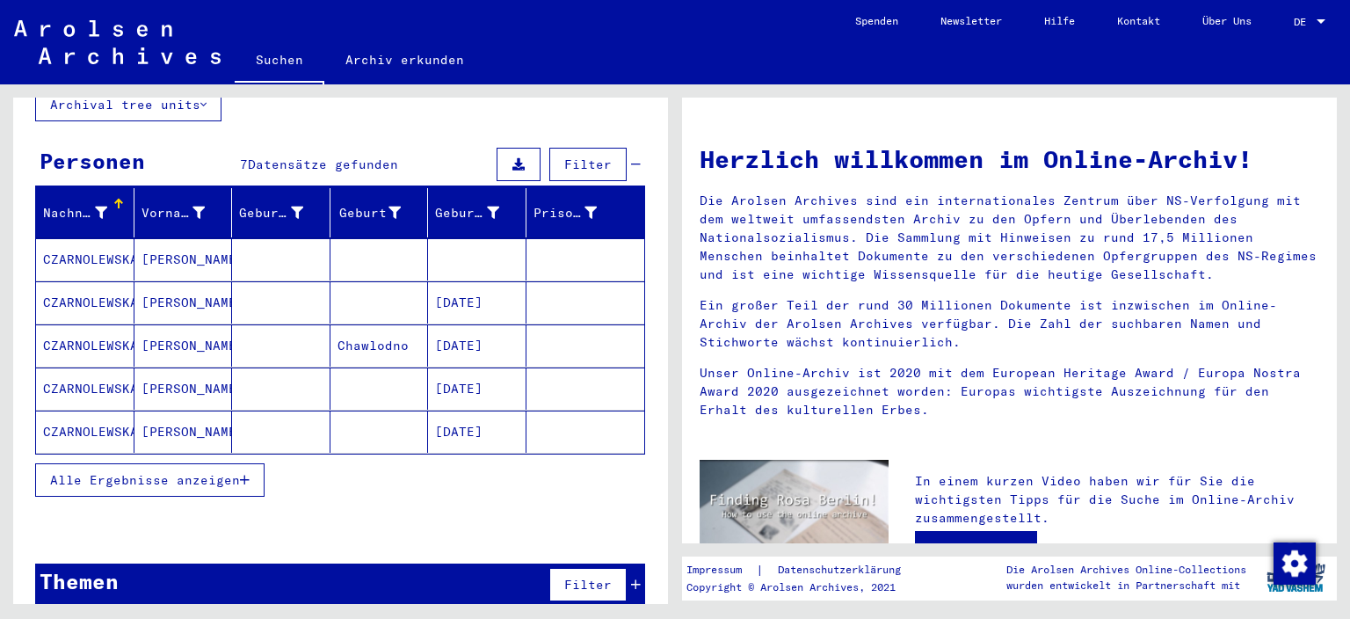
click at [66, 472] on span "Alle Ergebnisse anzeigen" at bounding box center [145, 480] width 190 height 16
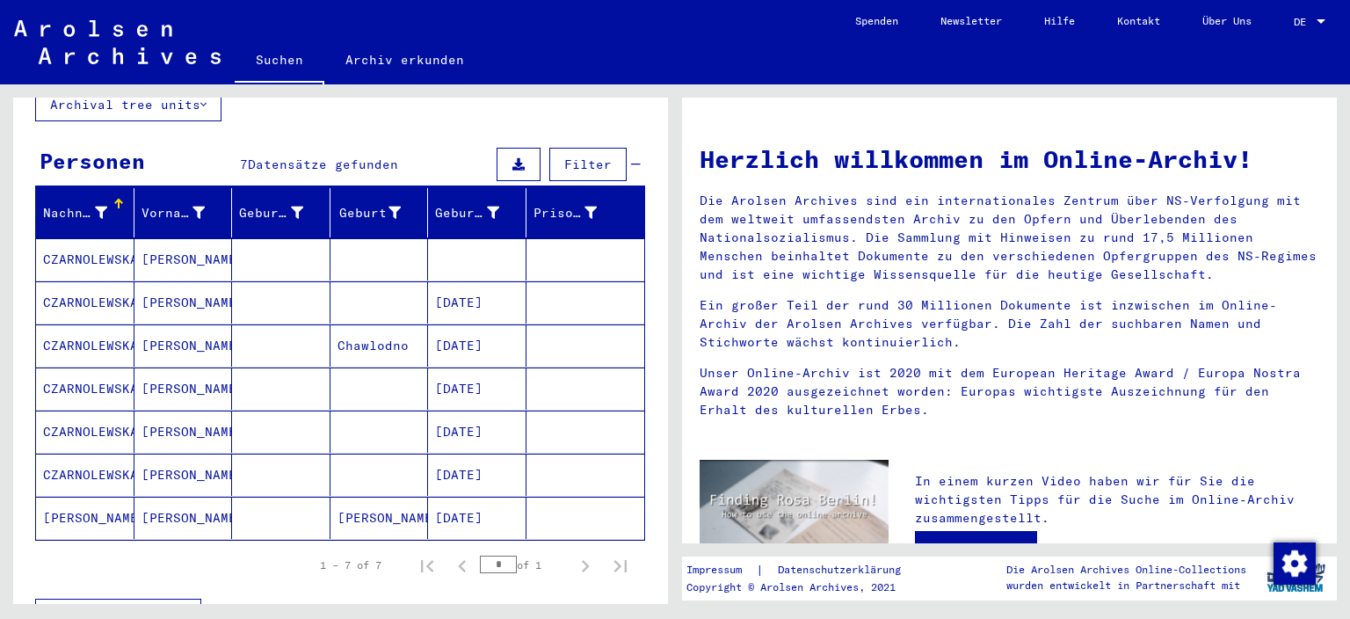
click at [114, 454] on mat-cell "CZARNOLEWSKA" at bounding box center [85, 475] width 98 height 42
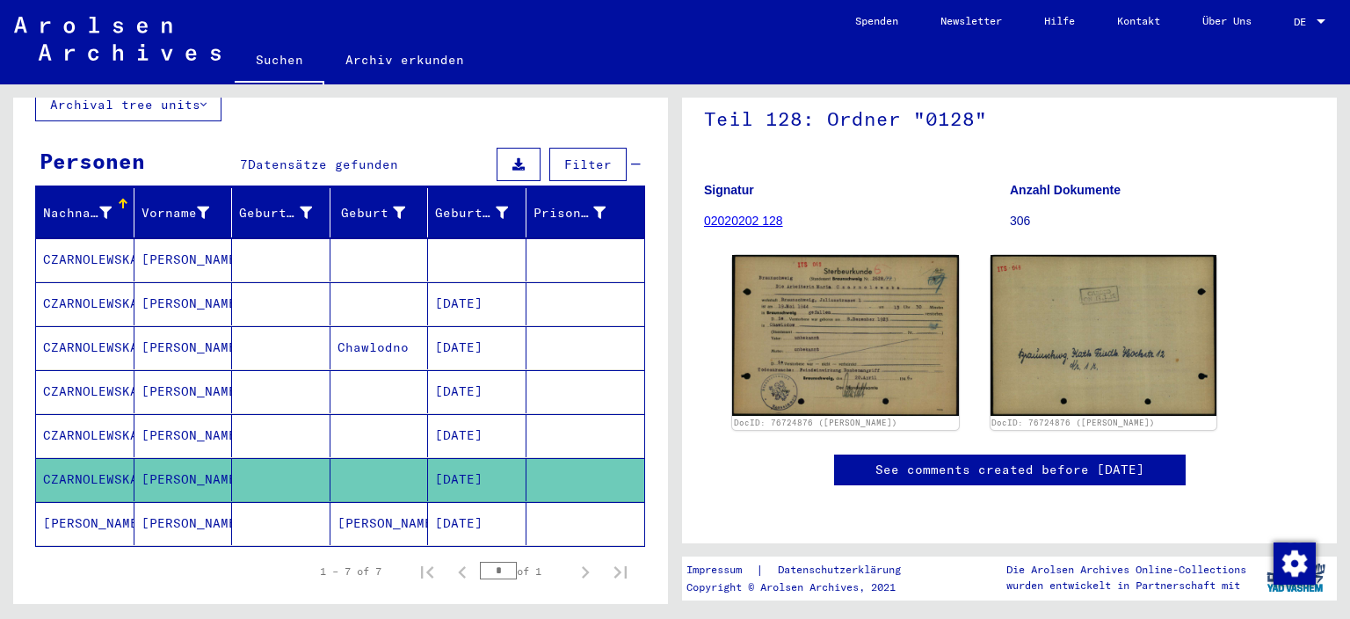
scroll to position [257, 0]
click at [118, 414] on mat-cell "CZARNOLEWSKA" at bounding box center [85, 435] width 98 height 43
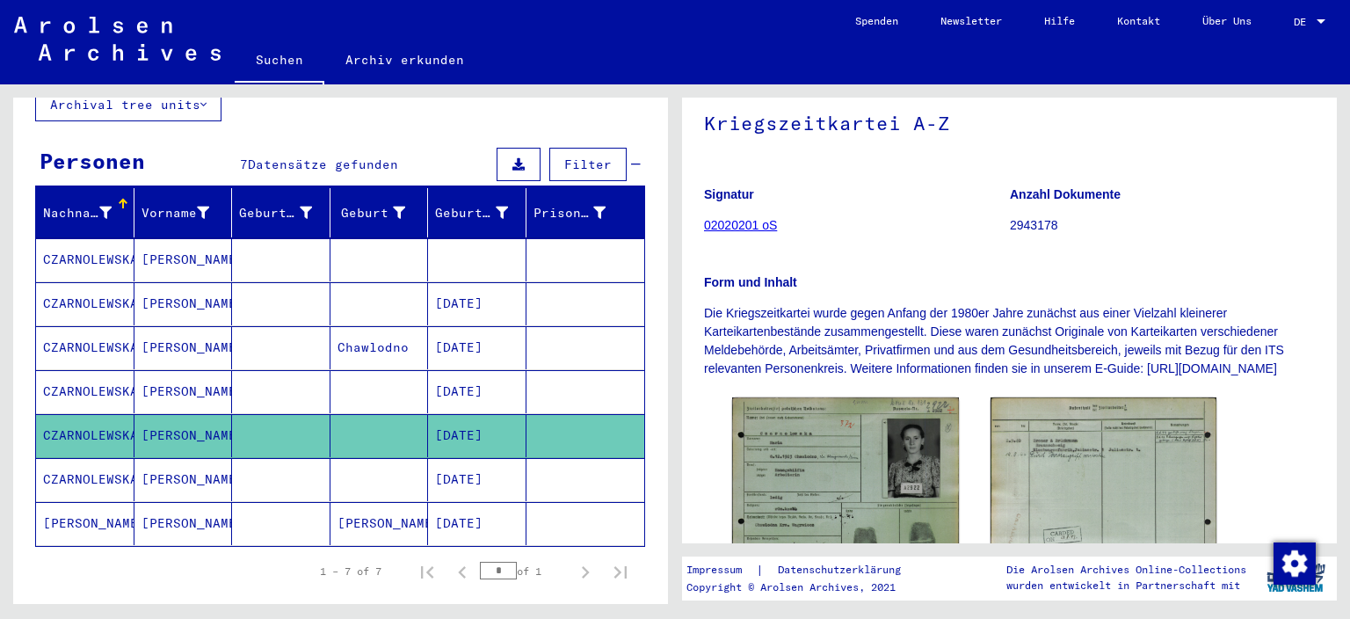
scroll to position [291, 0]
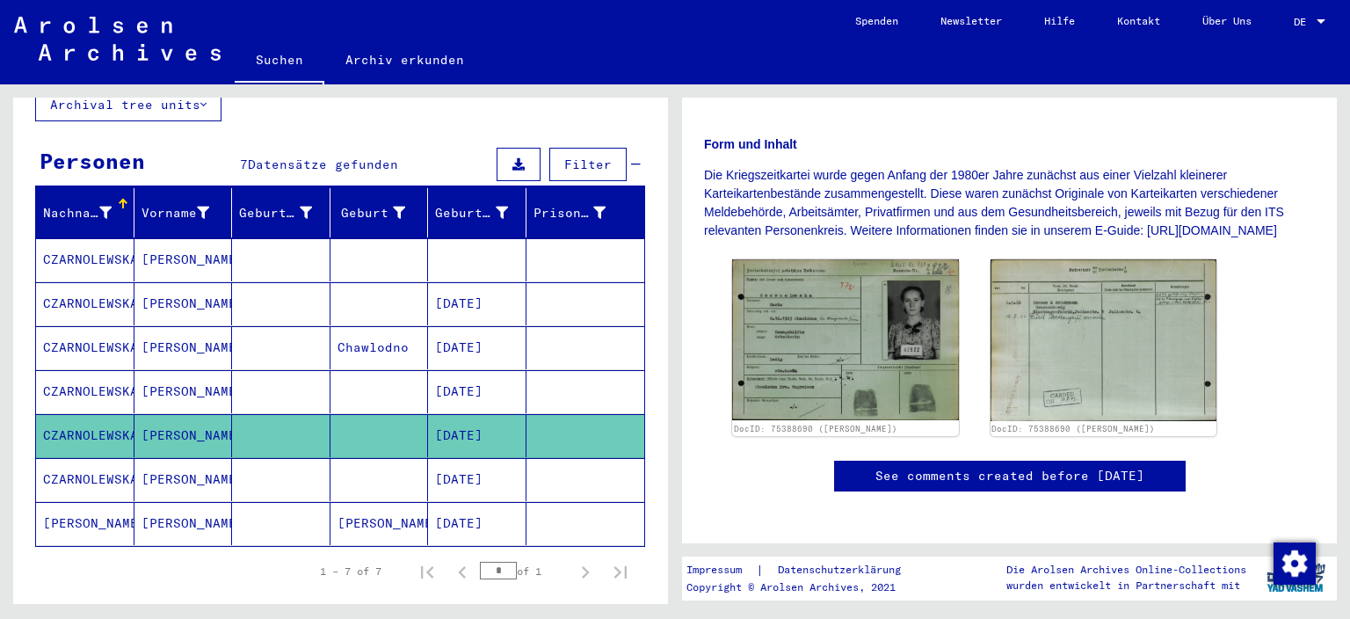
click at [80, 373] on mat-cell "CZARNOLEWSKA" at bounding box center [85, 391] width 98 height 43
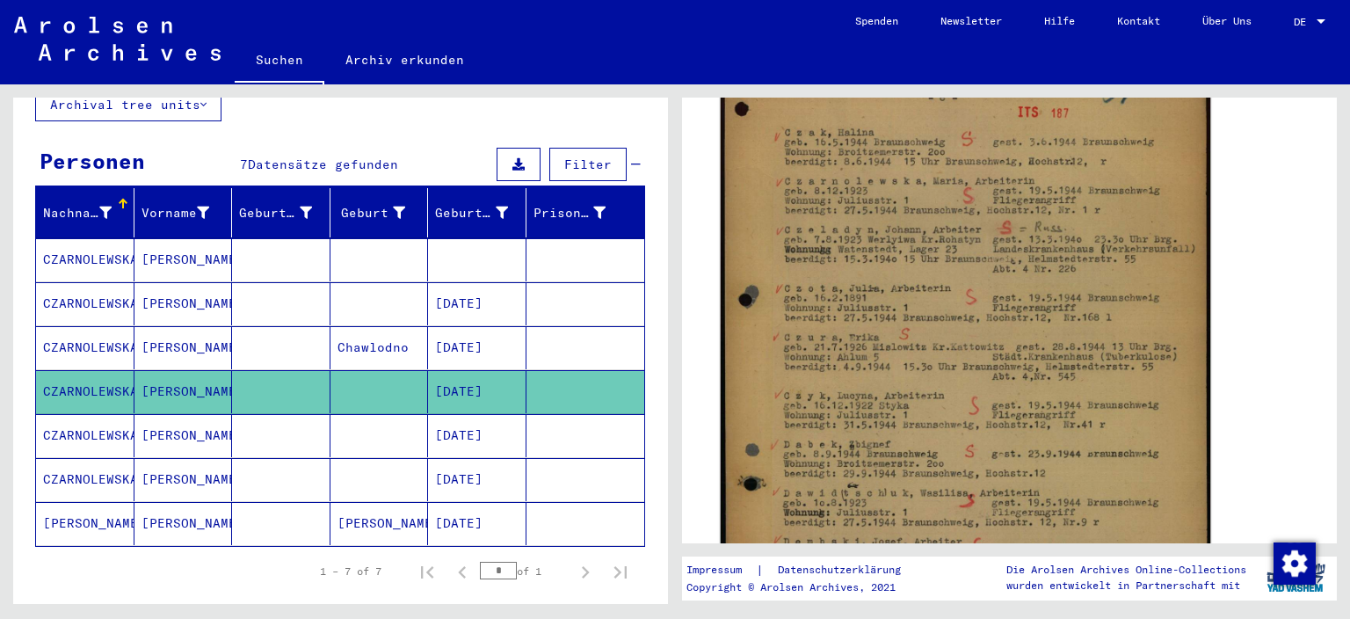
scroll to position [291, 0]
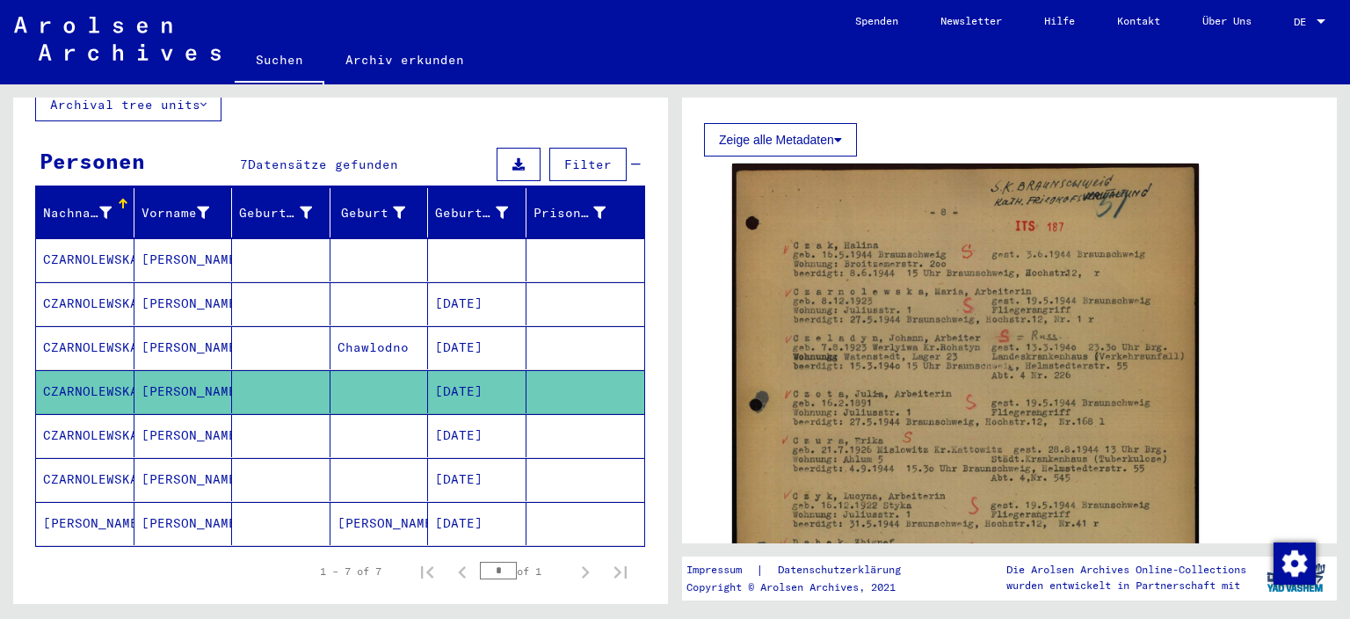
click at [58, 329] on mat-cell "CZARNOLEWSKA" at bounding box center [85, 347] width 98 height 43
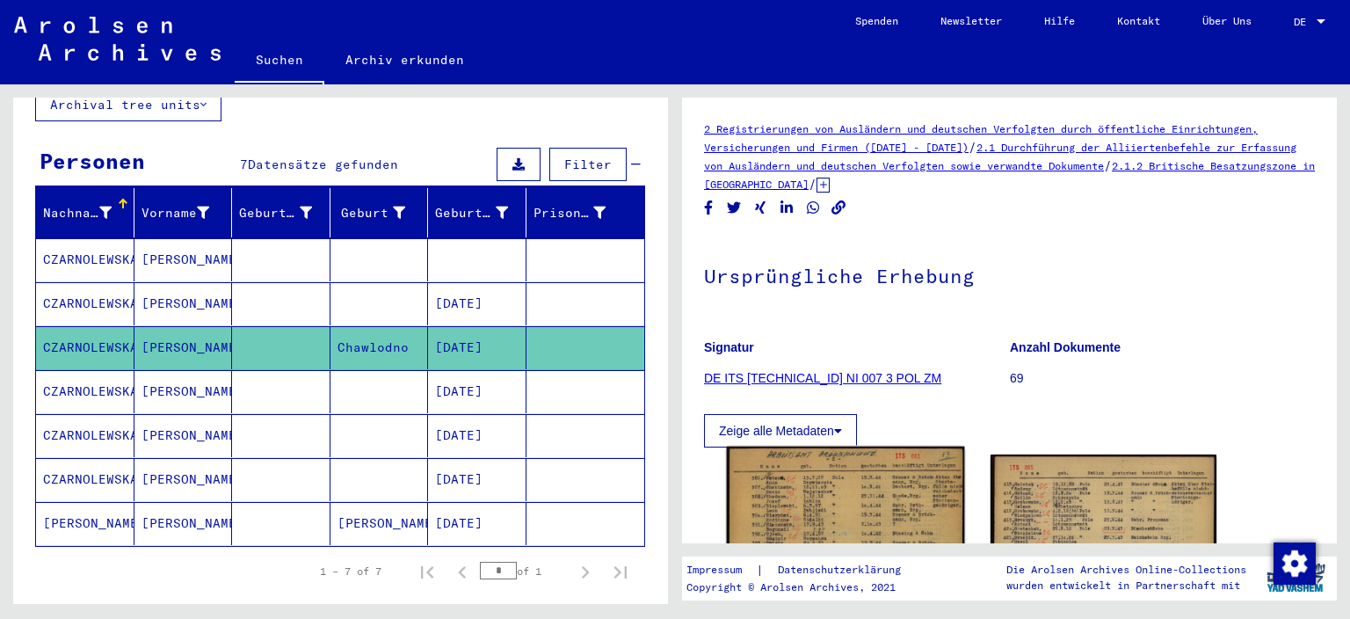
scroll to position [291, 0]
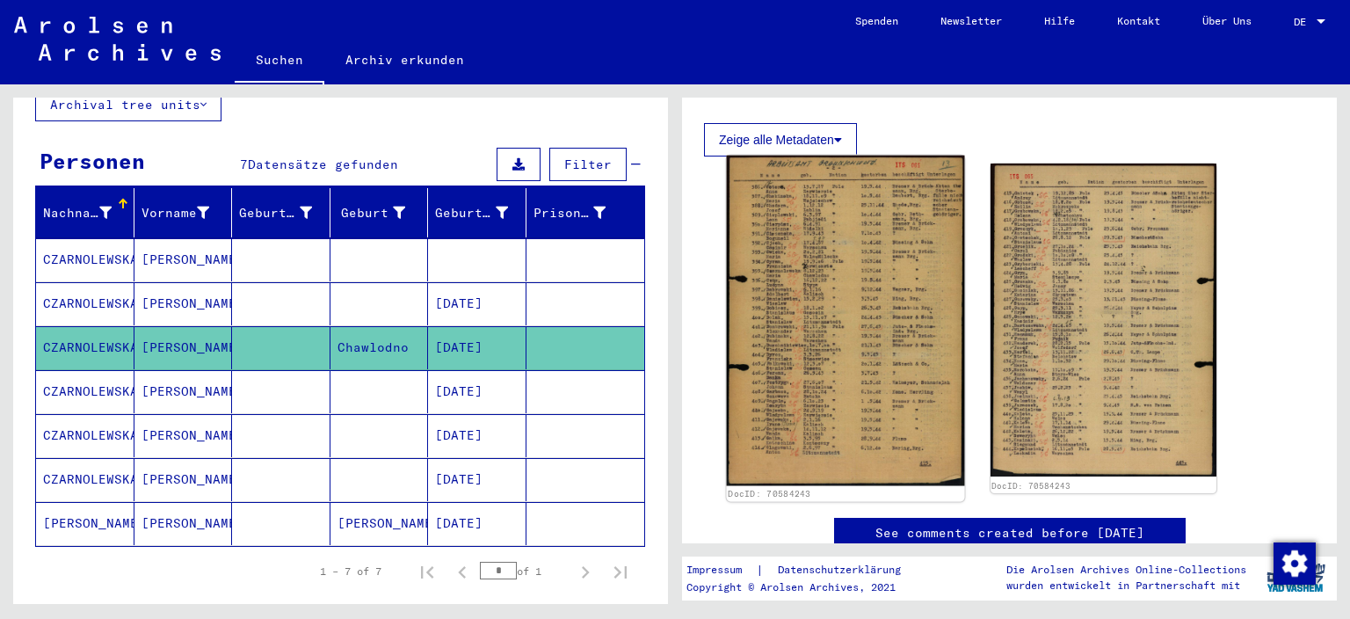
click at [837, 298] on img at bounding box center [845, 321] width 237 height 331
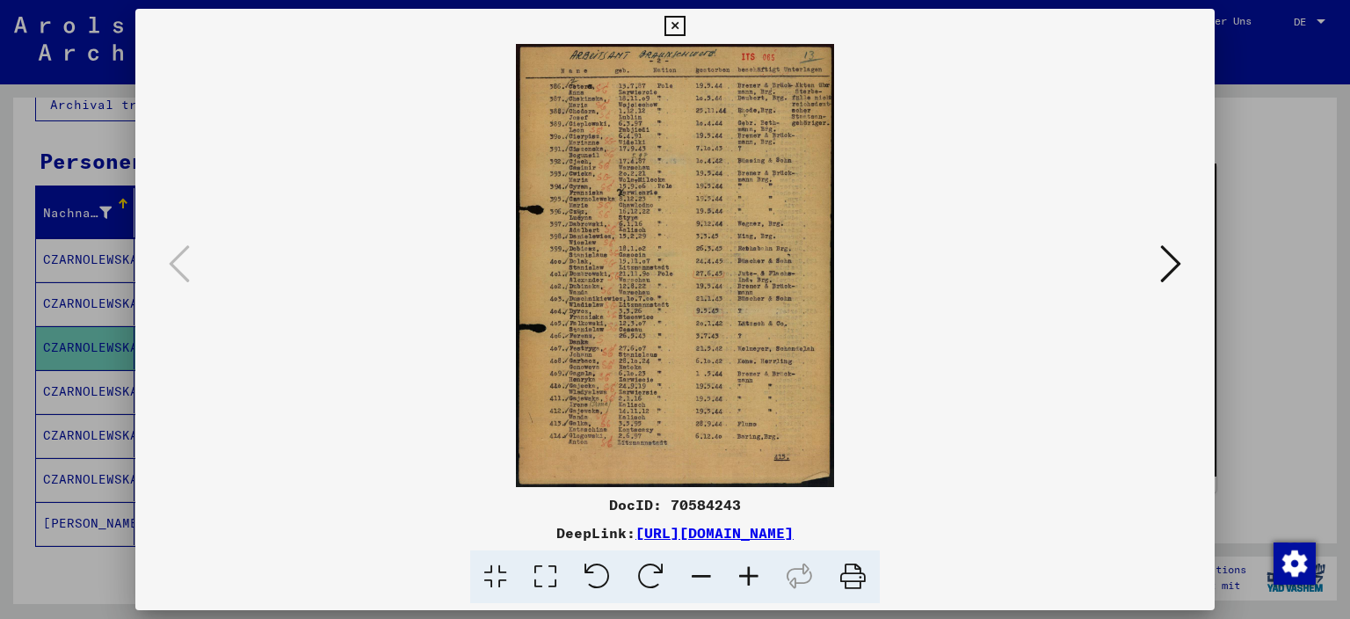
click at [834, 298] on img at bounding box center [675, 265] width 961 height 443
click at [745, 574] on icon at bounding box center [748, 577] width 47 height 54
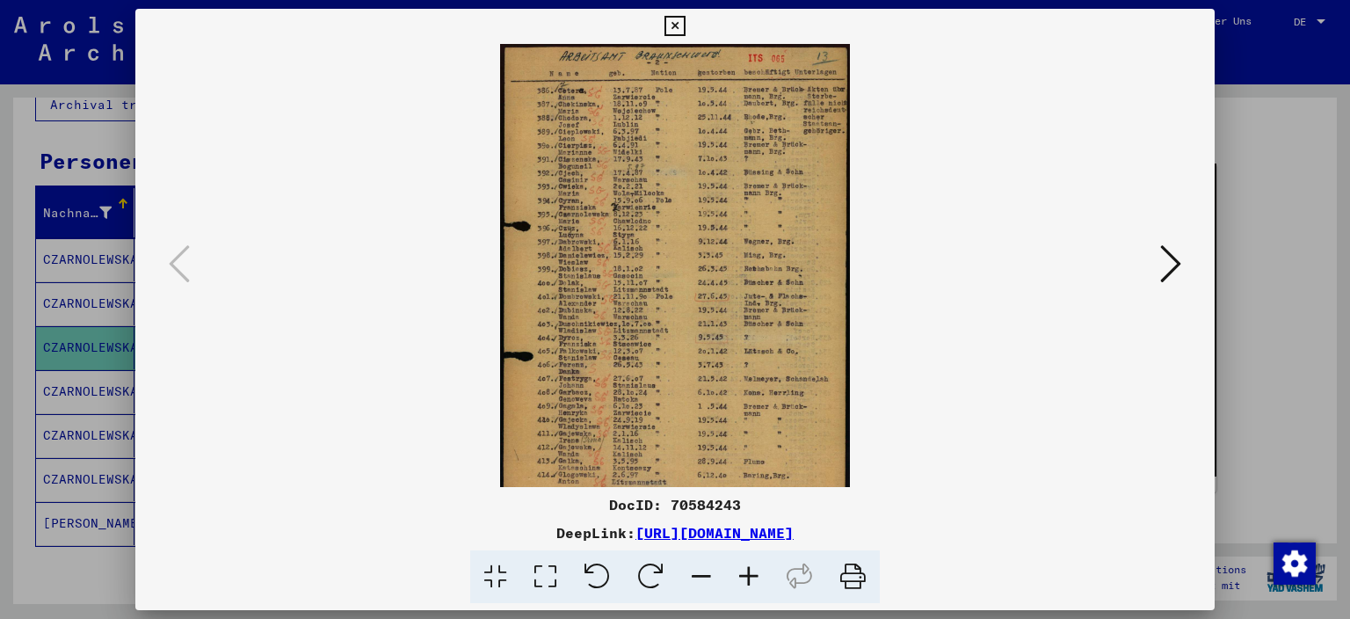
click at [744, 571] on icon at bounding box center [748, 577] width 47 height 54
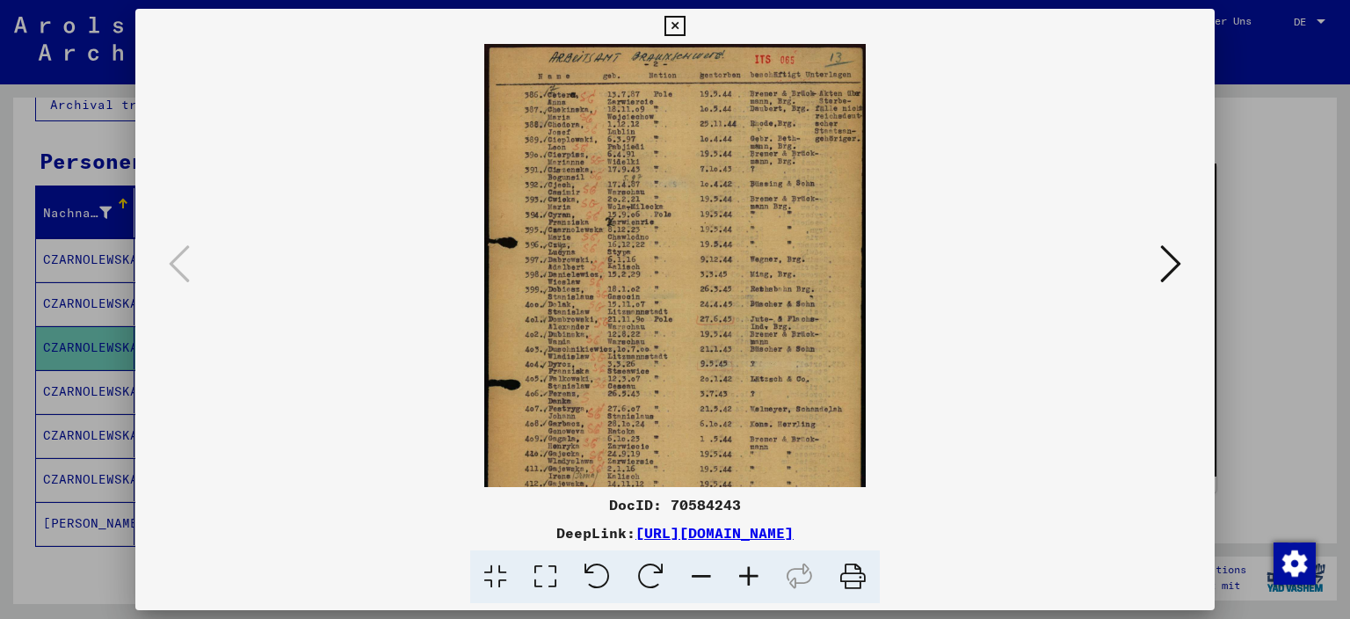
click at [744, 569] on icon at bounding box center [748, 577] width 47 height 54
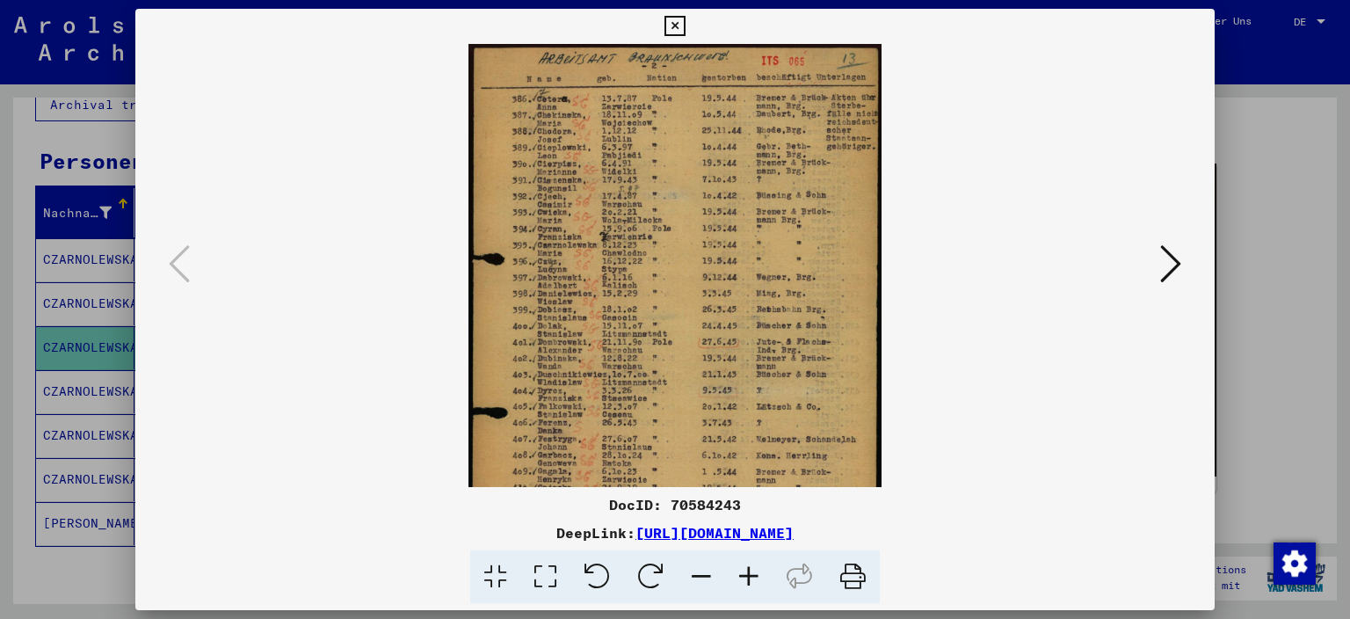
click at [744, 568] on icon at bounding box center [748, 577] width 47 height 54
click at [744, 567] on icon at bounding box center [748, 577] width 47 height 54
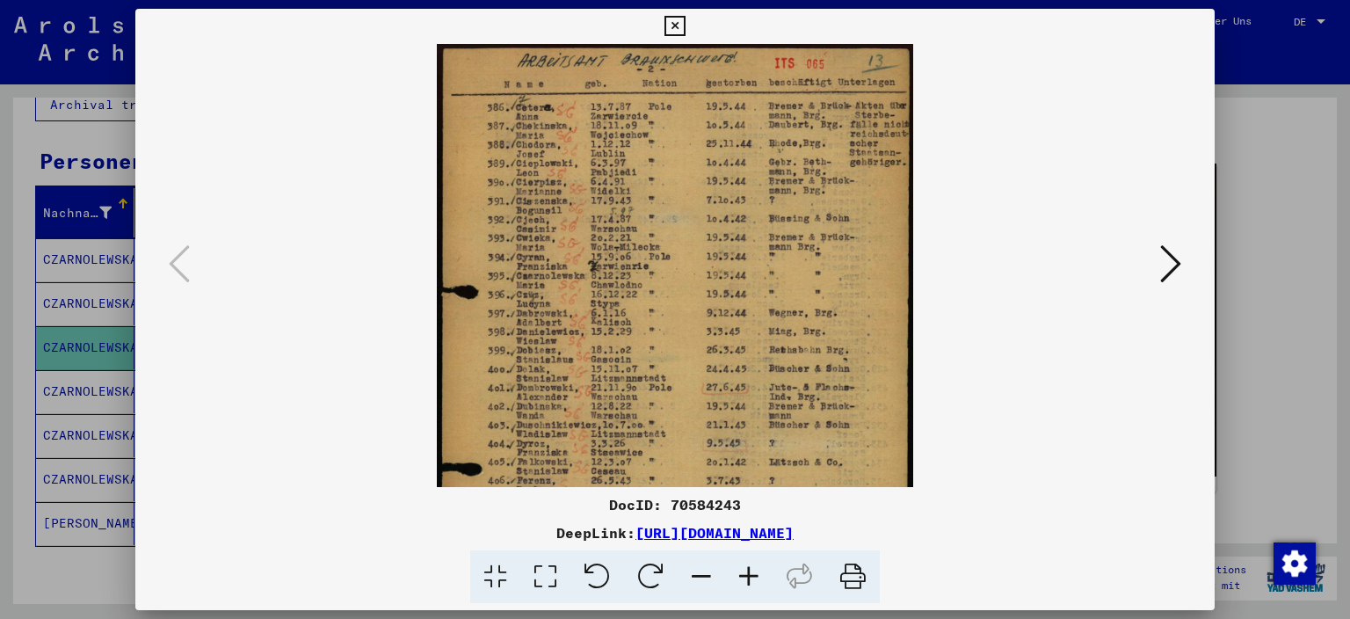
click at [743, 566] on icon at bounding box center [748, 577] width 47 height 54
click at [743, 565] on icon at bounding box center [748, 577] width 47 height 54
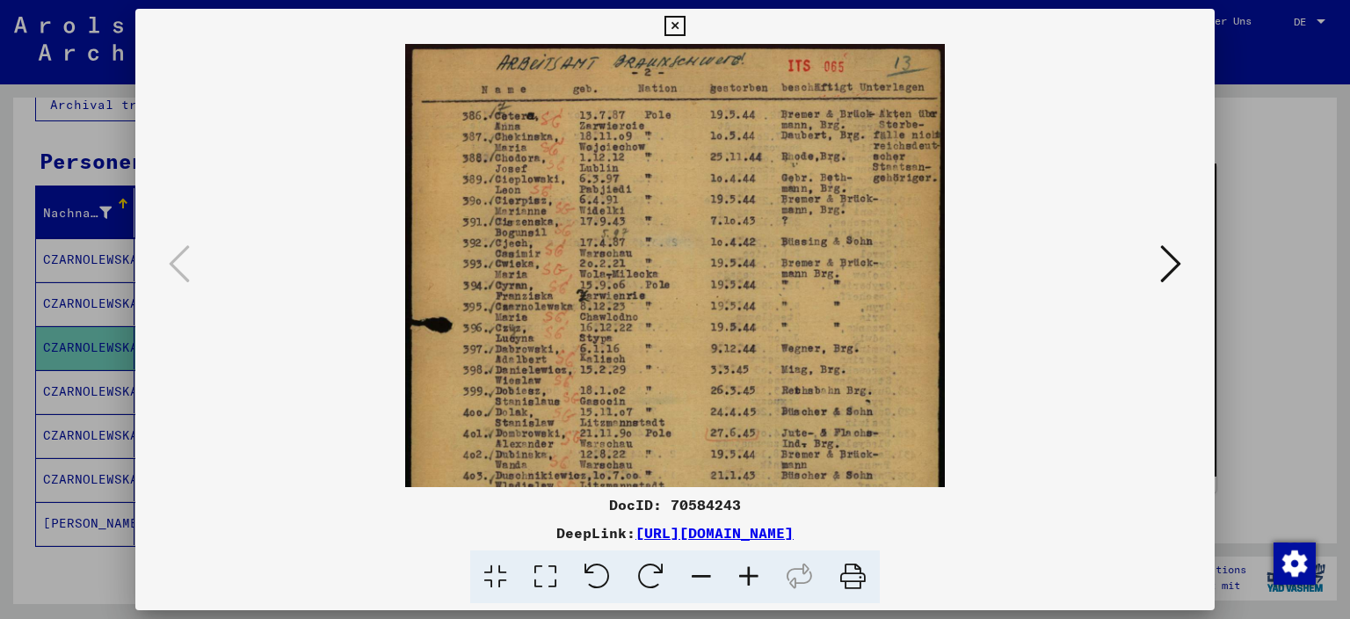
click at [743, 565] on icon at bounding box center [748, 577] width 47 height 54
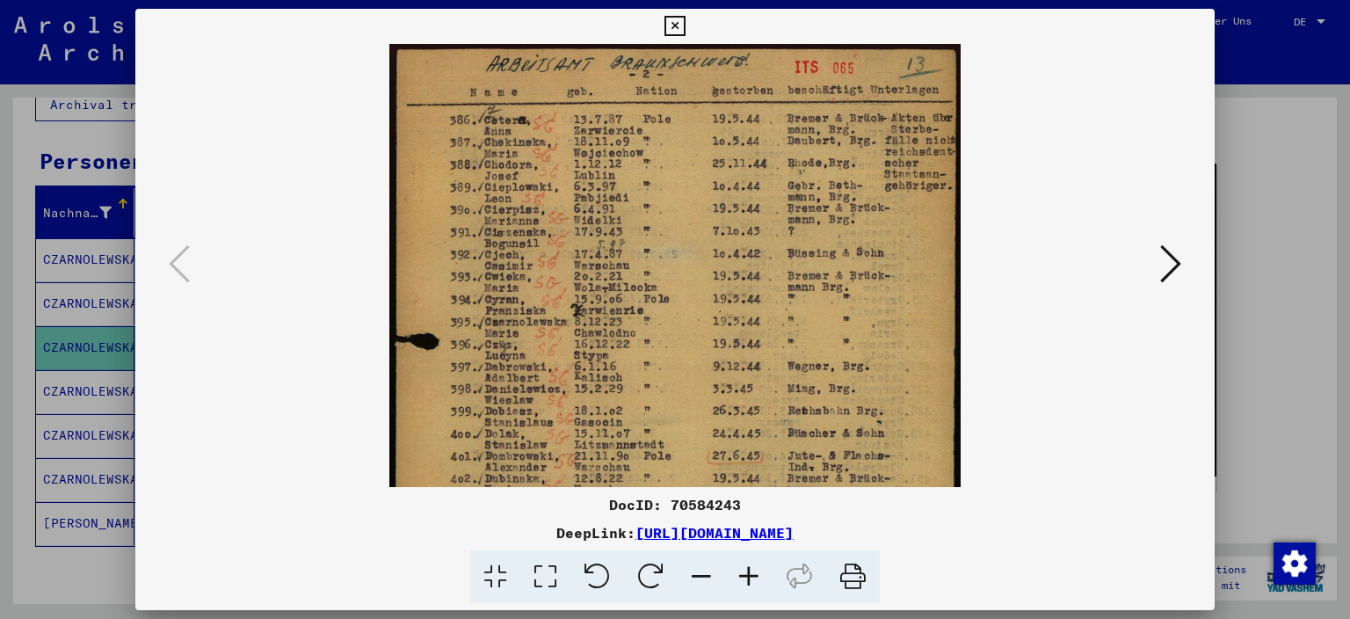
click at [743, 565] on icon at bounding box center [748, 577] width 47 height 54
click at [741, 564] on icon at bounding box center [748, 577] width 47 height 54
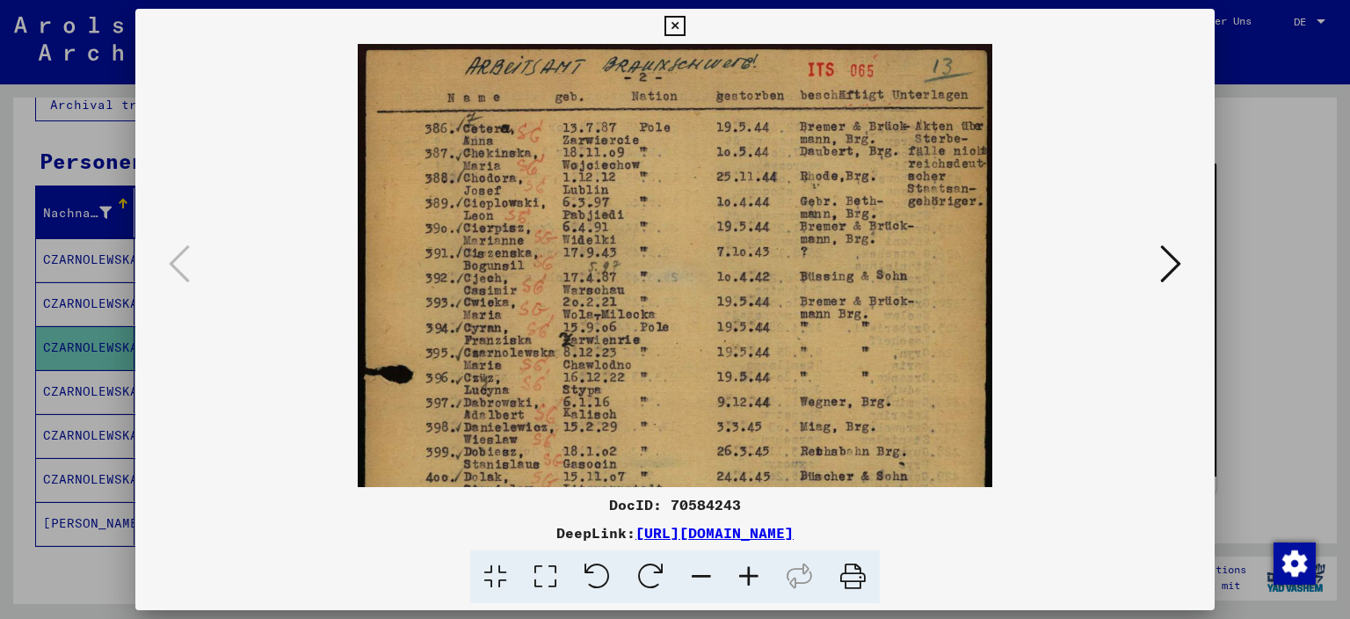
click at [741, 563] on icon at bounding box center [748, 577] width 47 height 54
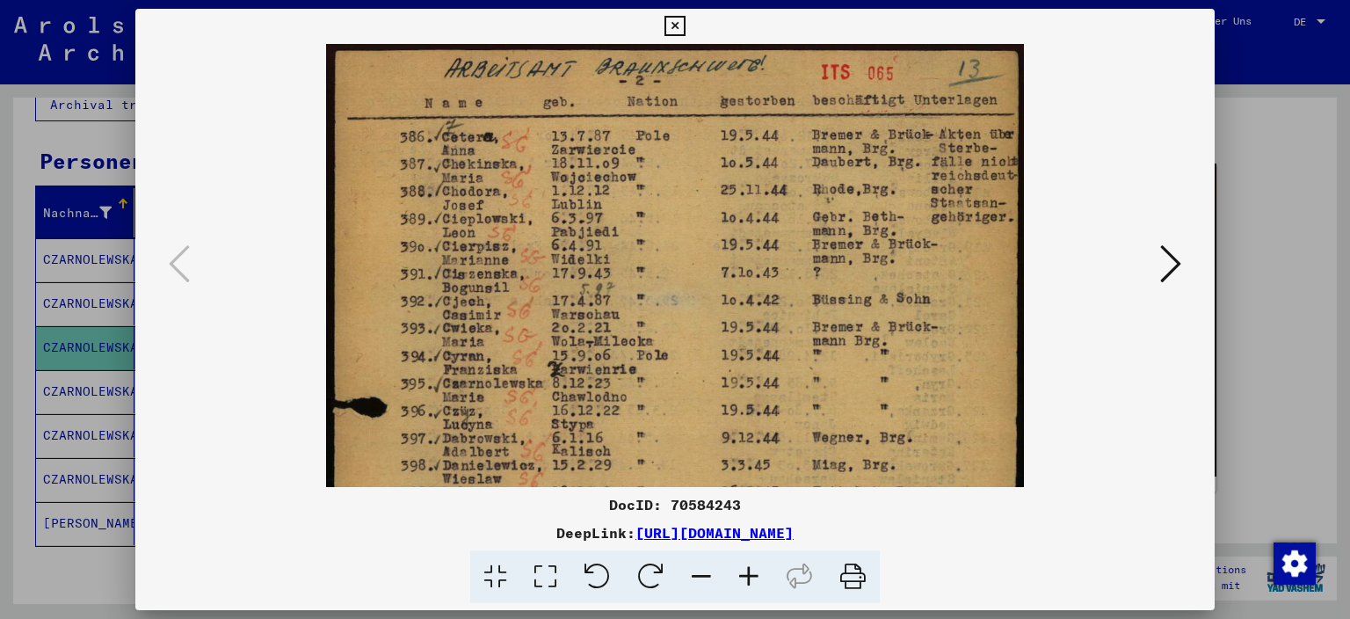
click at [741, 562] on icon at bounding box center [748, 577] width 47 height 54
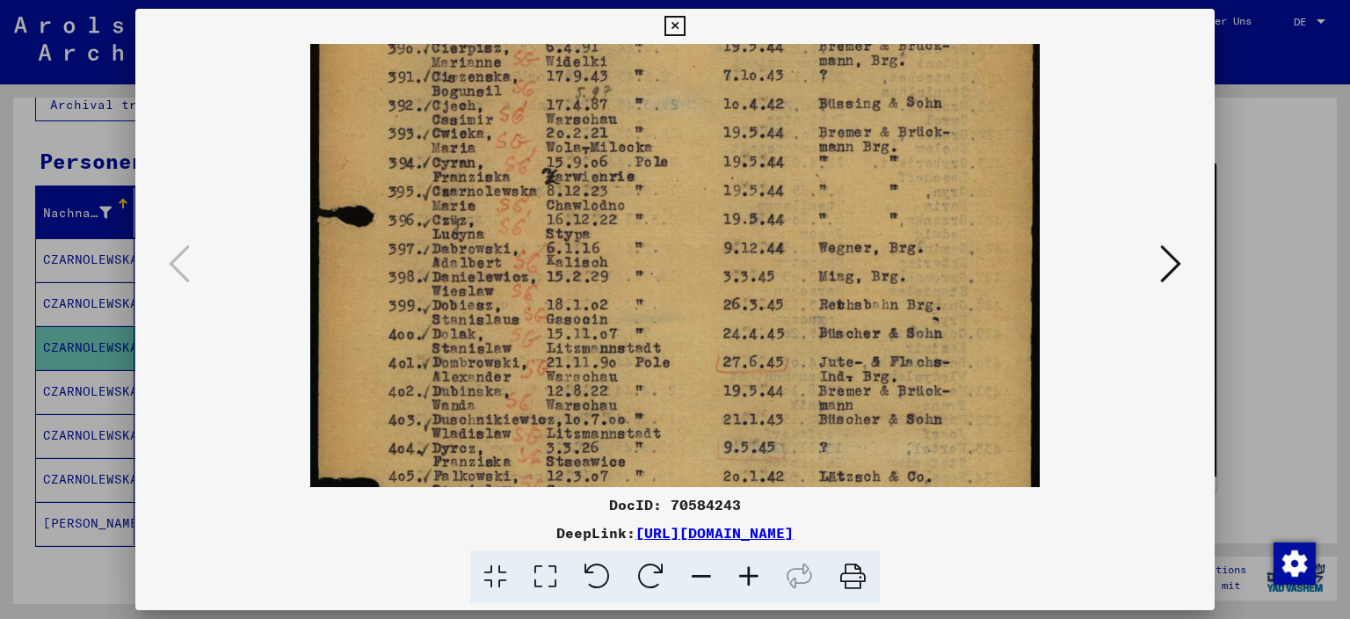
scroll to position [211, 0]
drag, startPoint x: 715, startPoint y: 399, endPoint x: 683, endPoint y: 188, distance: 213.3
click at [683, 188] on img at bounding box center [675, 340] width 730 height 1014
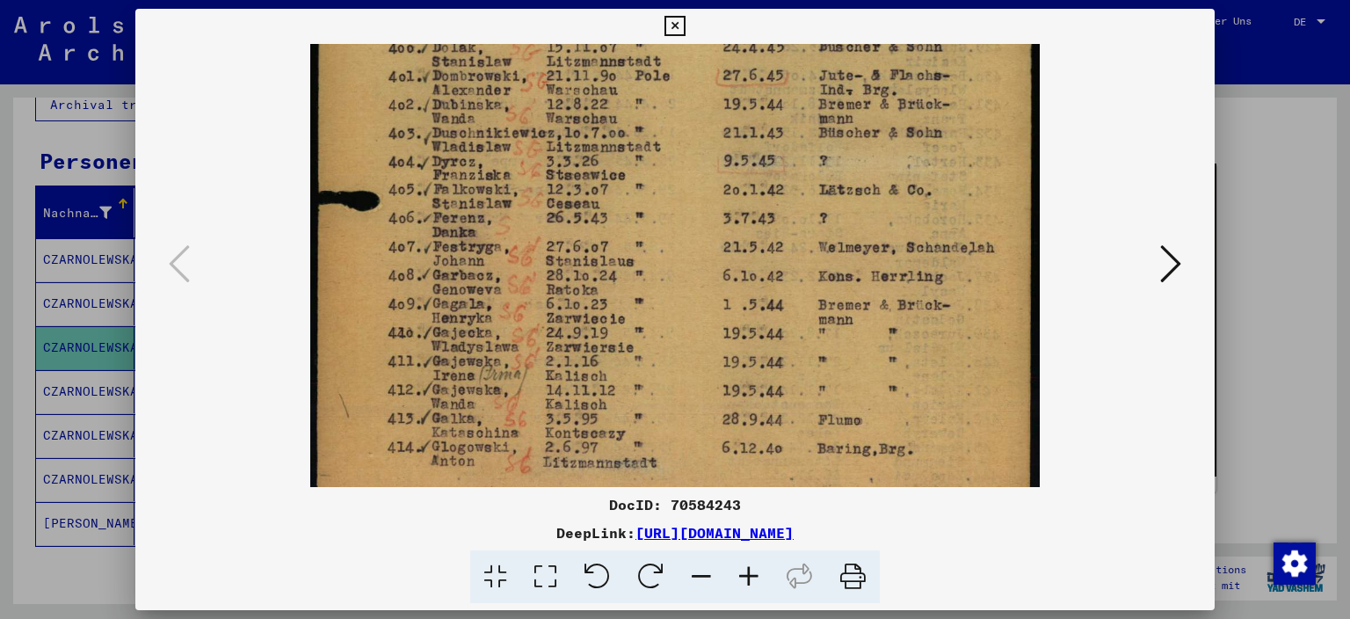
drag, startPoint x: 661, startPoint y: 424, endPoint x: 583, endPoint y: 141, distance: 293.7
click at [583, 141] on img at bounding box center [675, 57] width 730 height 1014
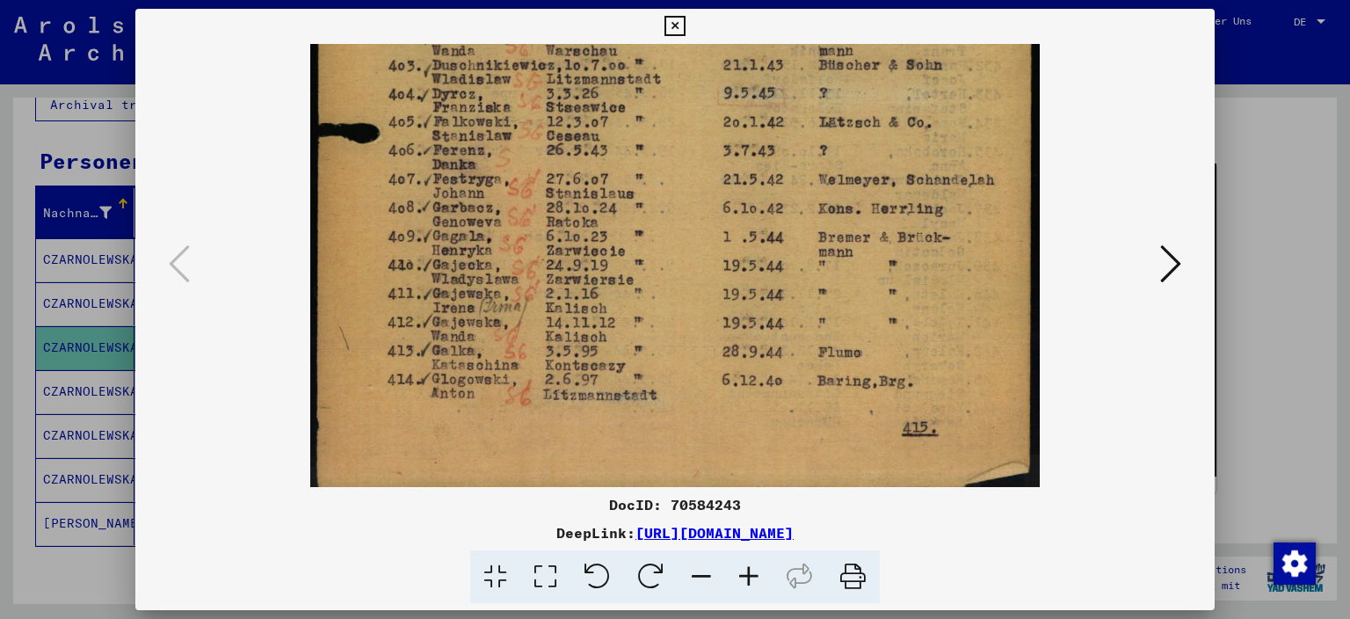
scroll to position [571, 0]
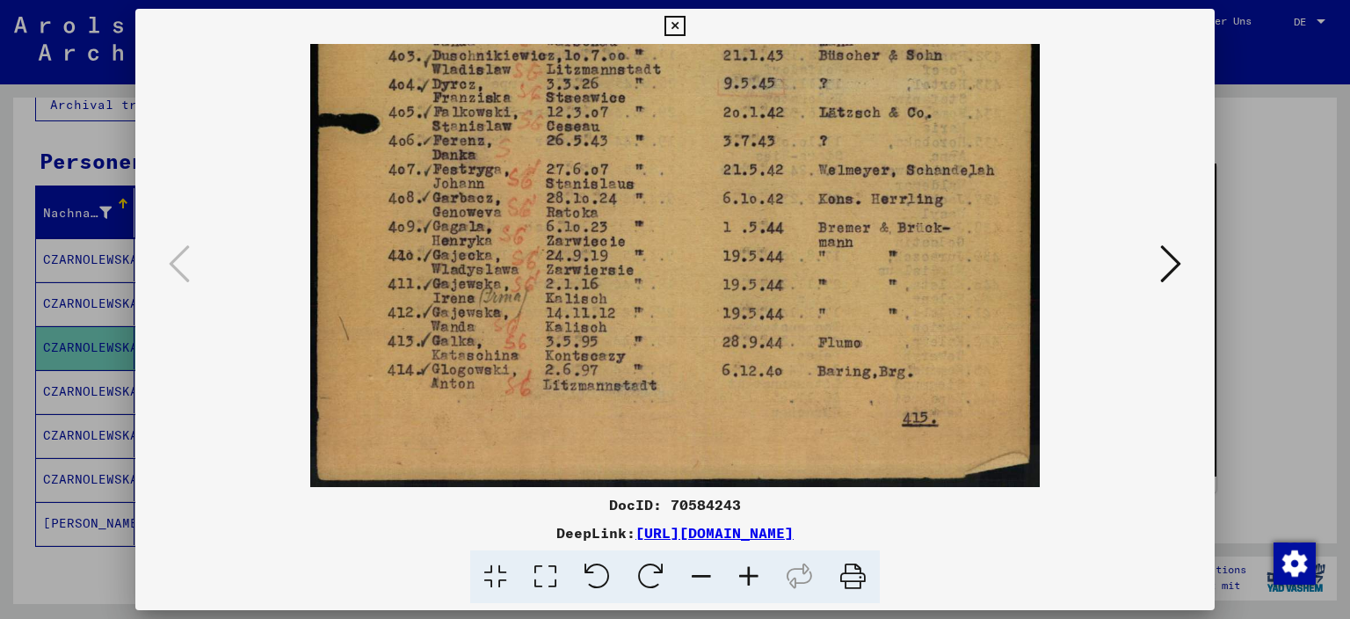
drag, startPoint x: 676, startPoint y: 427, endPoint x: 630, endPoint y: 265, distance: 168.1
click at [1170, 270] on icon at bounding box center [1170, 264] width 21 height 42
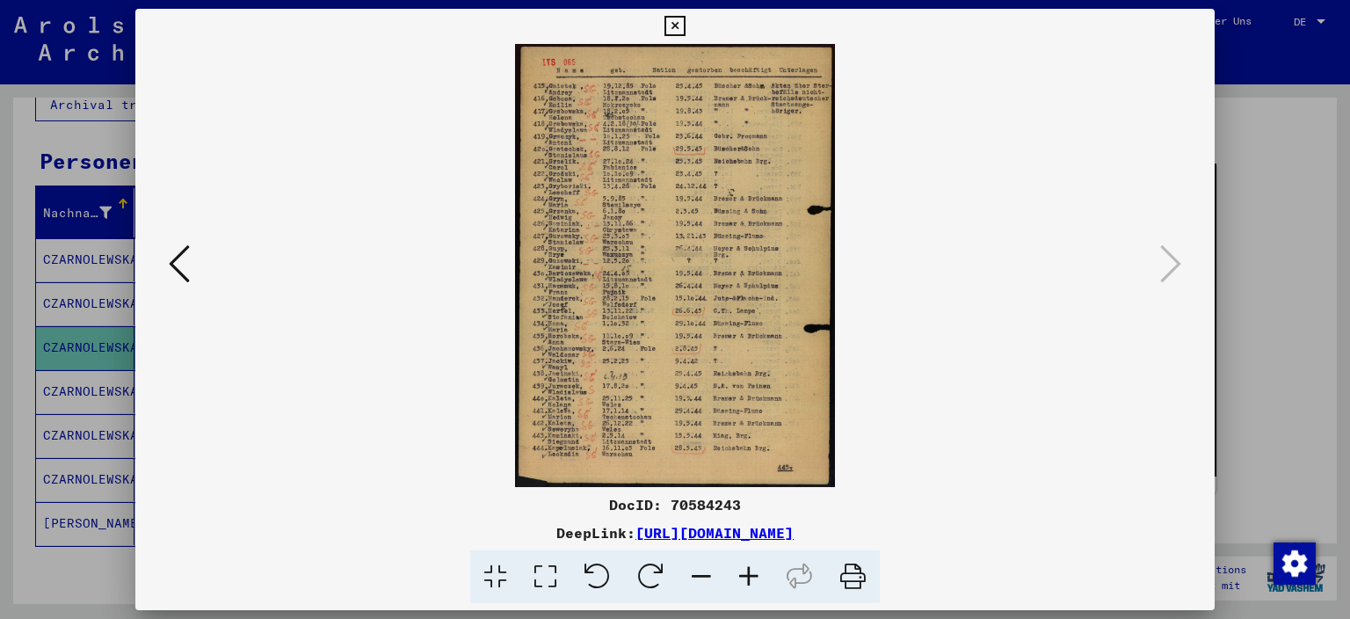
click at [599, 202] on img at bounding box center [675, 265] width 321 height 443
click at [605, 199] on img at bounding box center [675, 265] width 321 height 443
click at [617, 214] on img at bounding box center [675, 265] width 321 height 443
click at [751, 577] on icon at bounding box center [748, 577] width 47 height 54
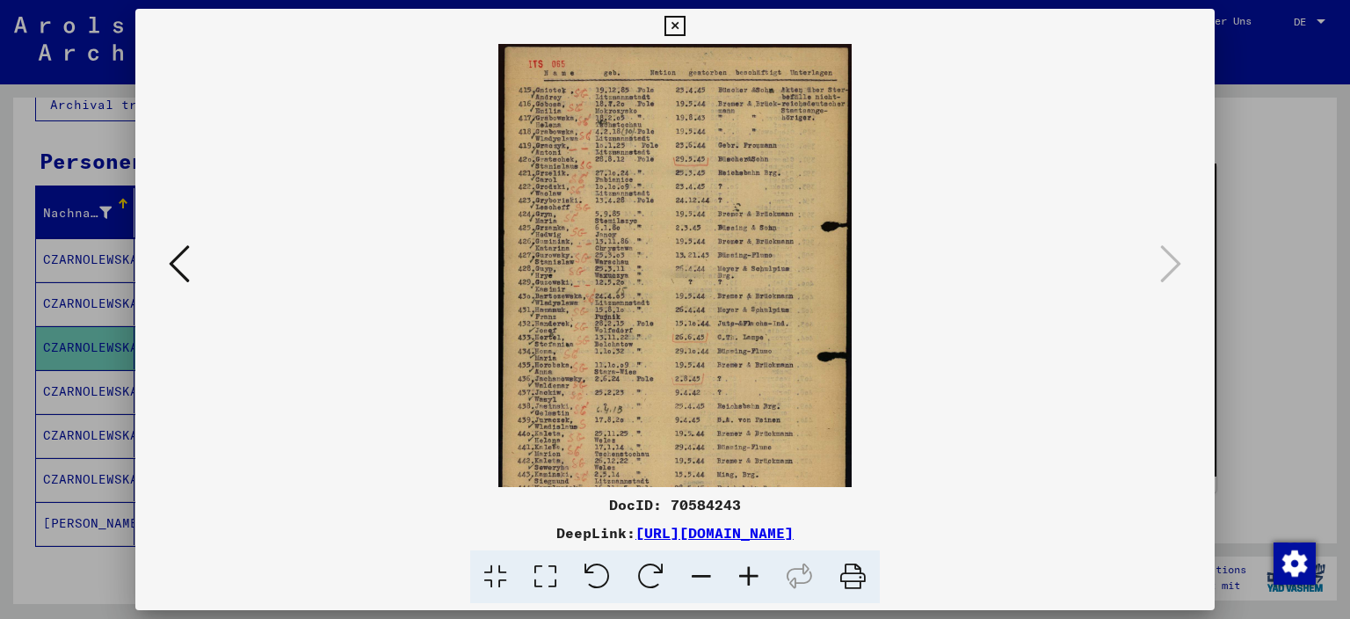
click at [749, 577] on icon at bounding box center [748, 577] width 47 height 54
click at [746, 575] on icon at bounding box center [748, 577] width 47 height 54
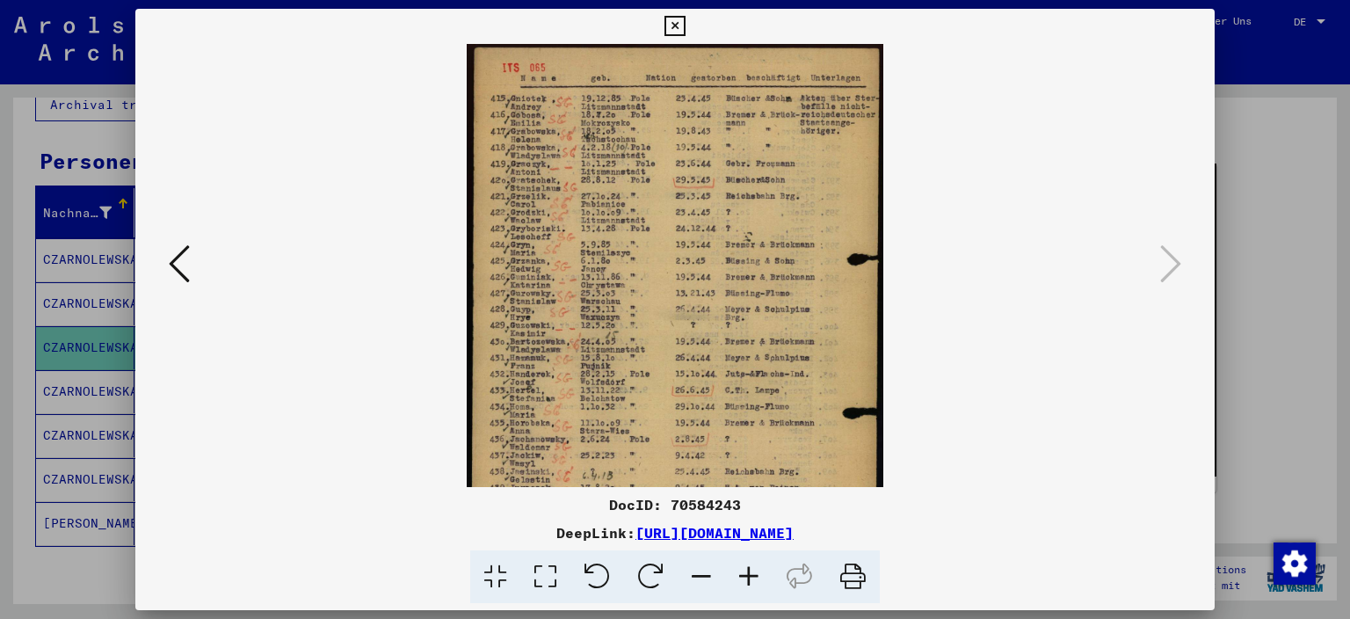
click at [745, 575] on icon at bounding box center [748, 577] width 47 height 54
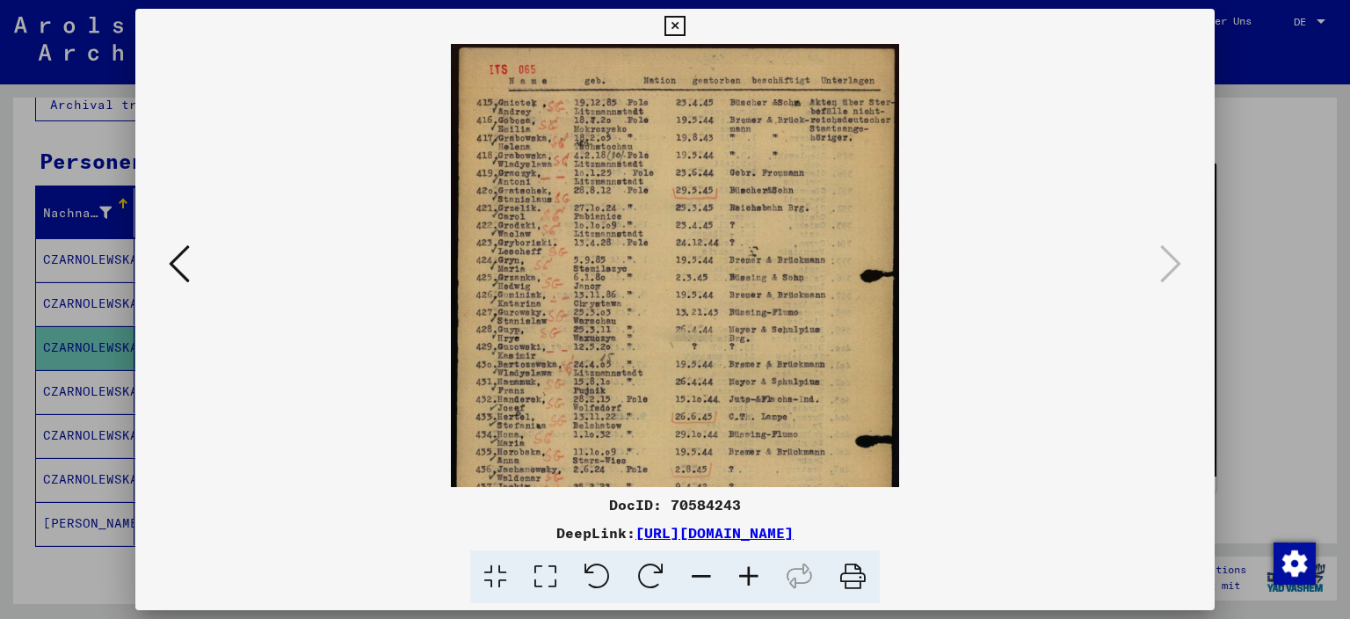
click at [744, 575] on icon at bounding box center [748, 577] width 47 height 54
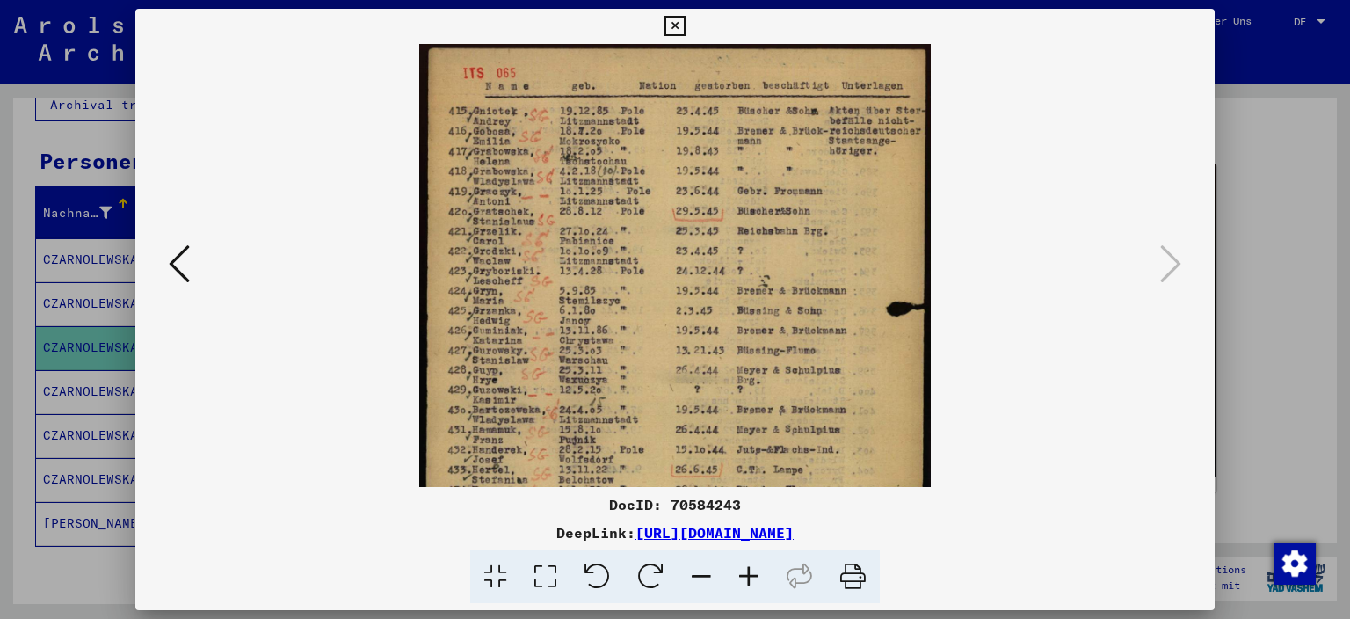
click at [744, 575] on icon at bounding box center [748, 577] width 47 height 54
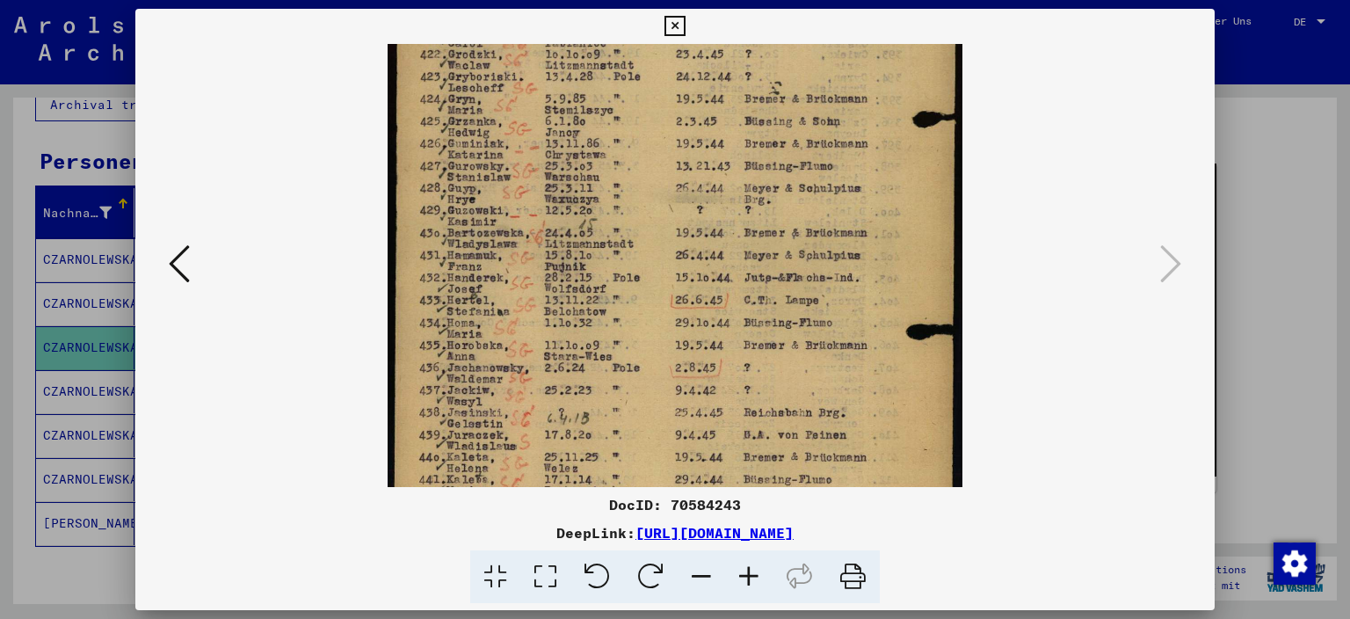
drag, startPoint x: 677, startPoint y: 302, endPoint x: 629, endPoint y: 149, distance: 160.4
click at [629, 149] on img at bounding box center [675, 219] width 575 height 795
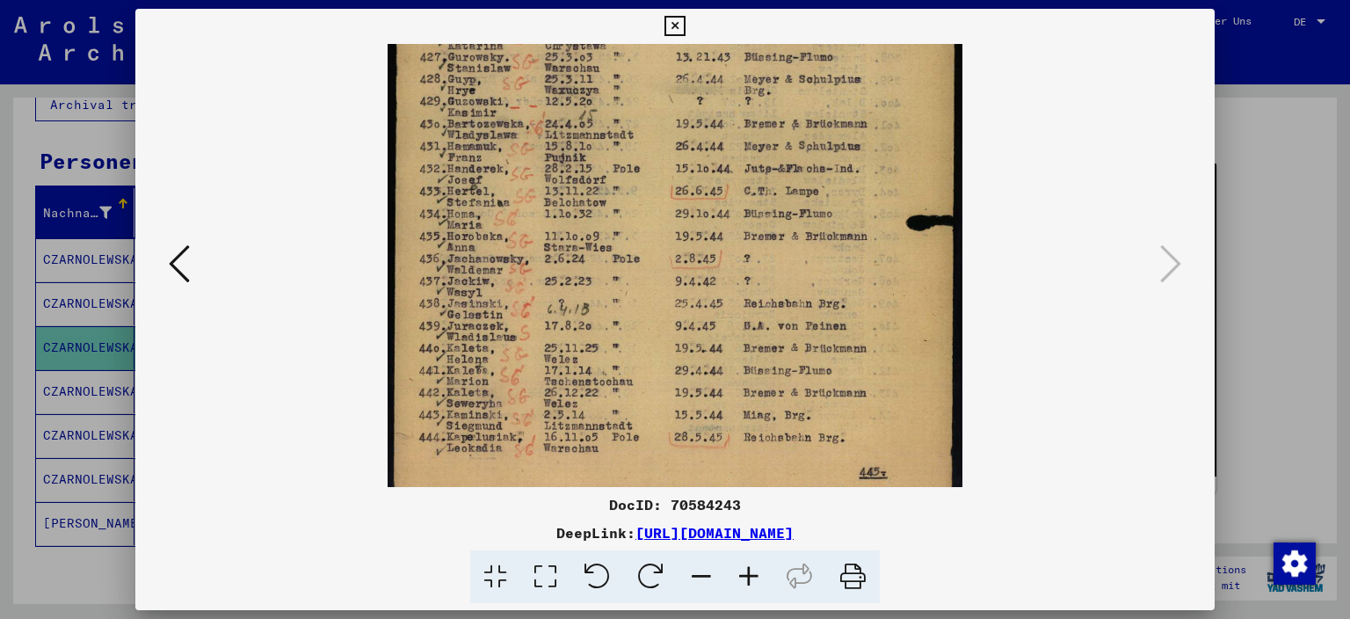
scroll to position [352, 0]
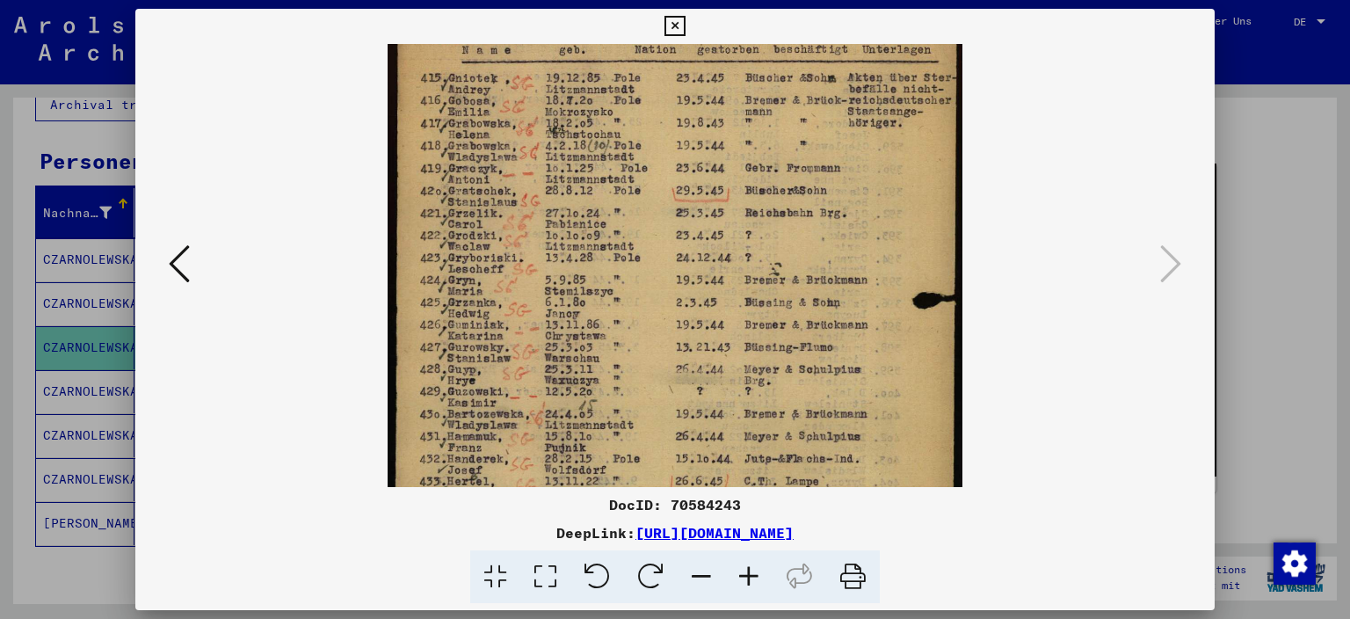
drag, startPoint x: 651, startPoint y: 413, endPoint x: 643, endPoint y: 498, distance: 84.8
click at [643, 527] on div "DocID: 70584243 DeepLink: [URL][DOMAIN_NAME]" at bounding box center [675, 306] width 1080 height 595
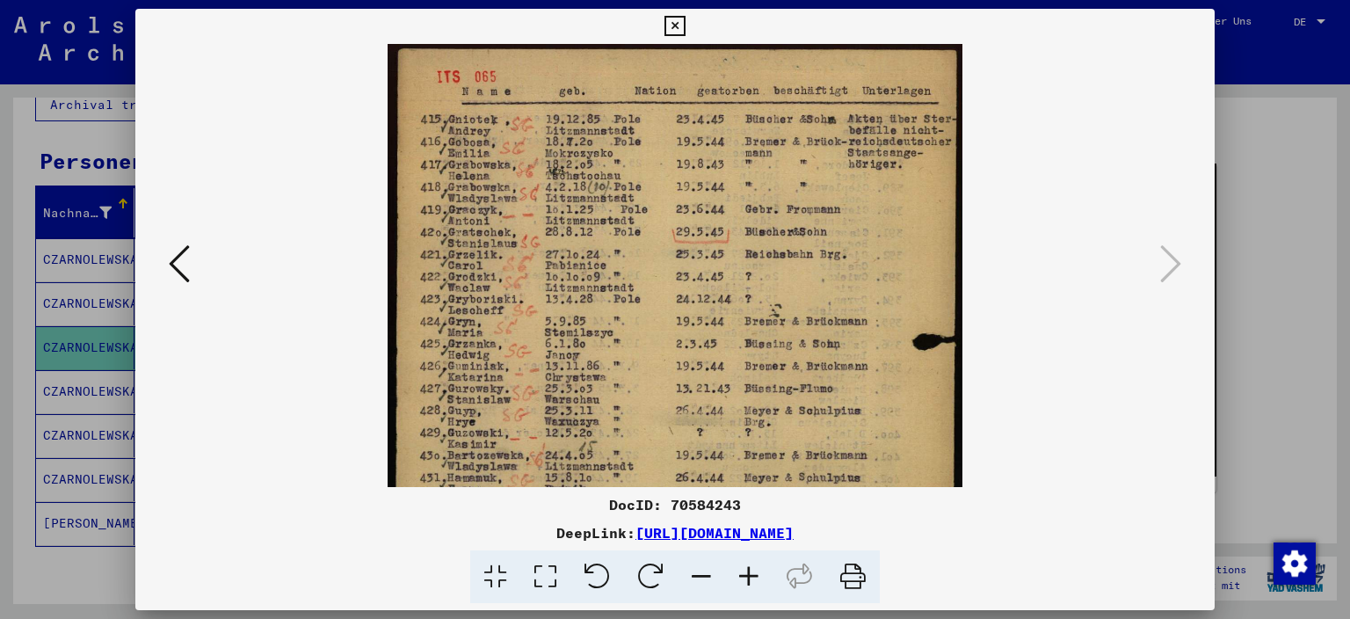
drag, startPoint x: 612, startPoint y: 270, endPoint x: 617, endPoint y: 407, distance: 137.2
click at [617, 407] on img at bounding box center [675, 441] width 575 height 795
click at [685, 24] on icon at bounding box center [675, 26] width 20 height 21
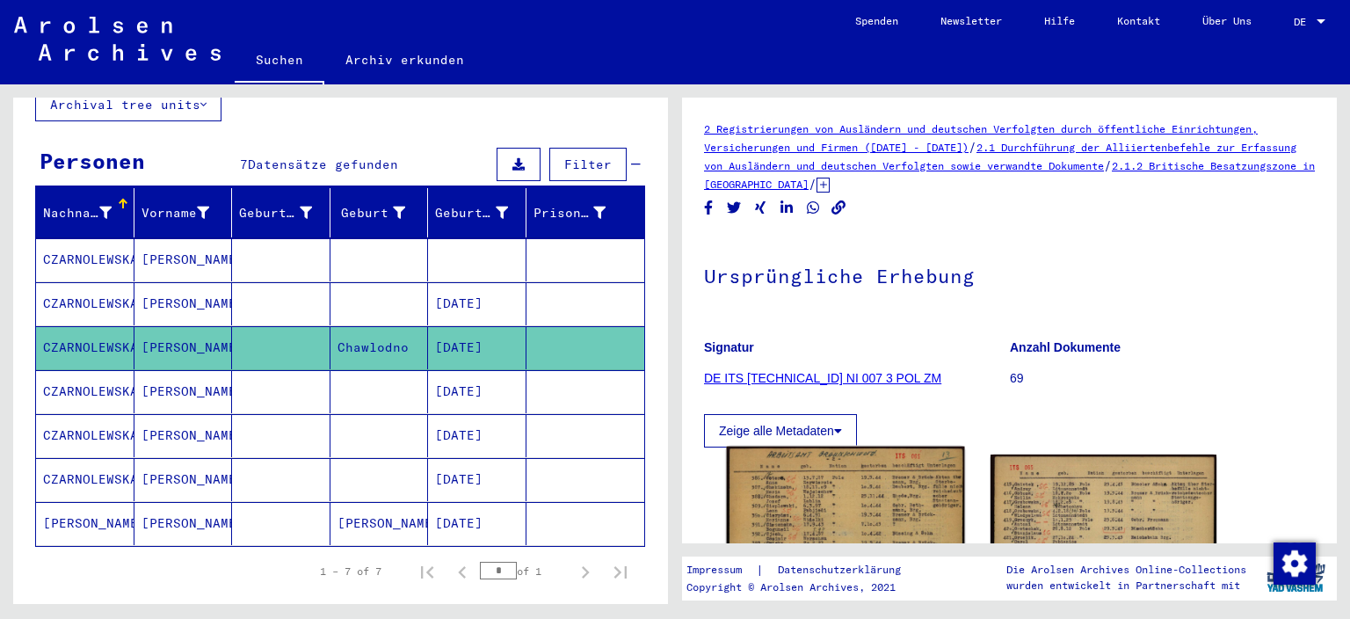
scroll to position [291, 0]
